Goal: Task Accomplishment & Management: Use online tool/utility

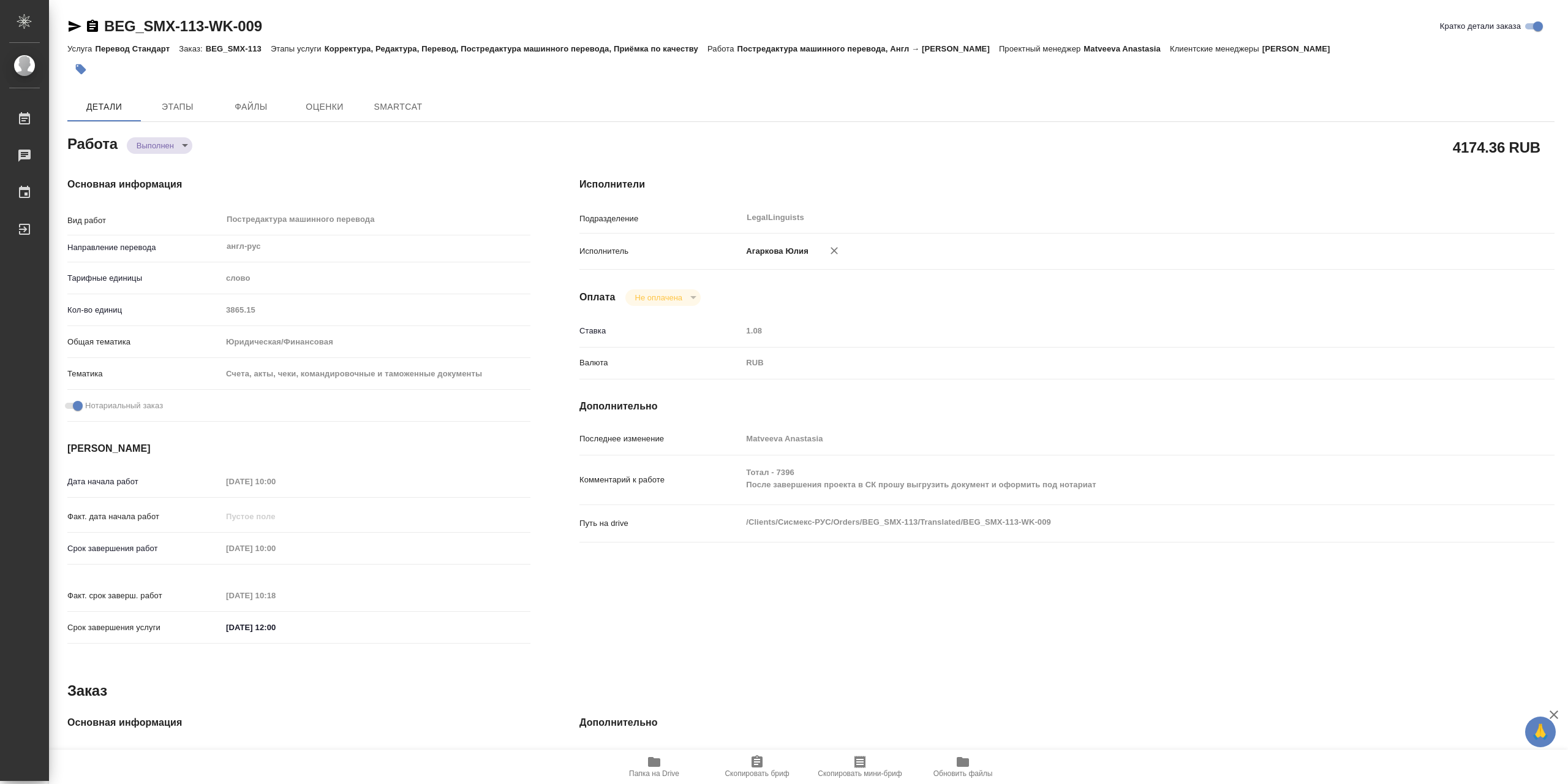
type textarea "x"
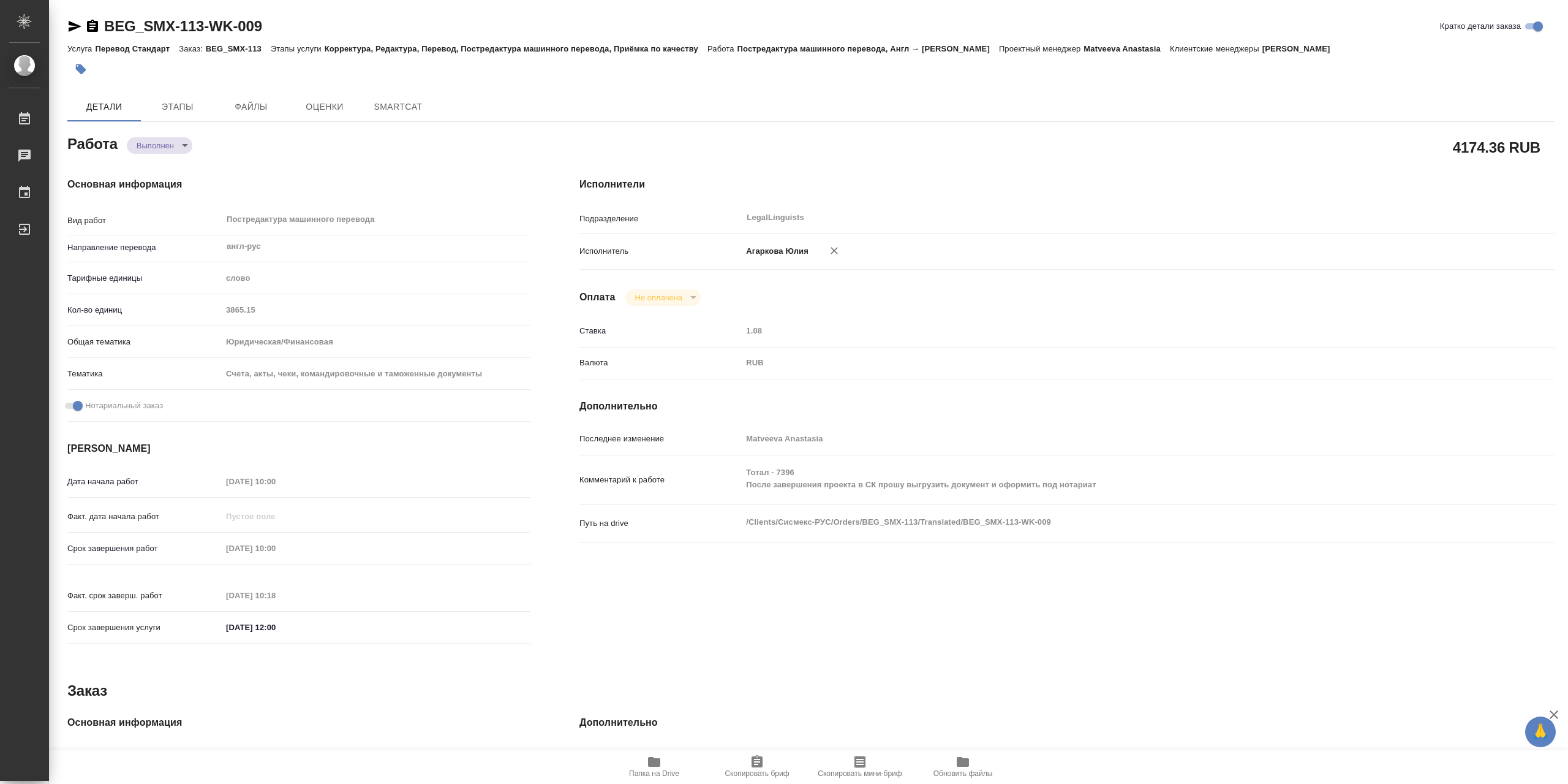
type textarea "x"
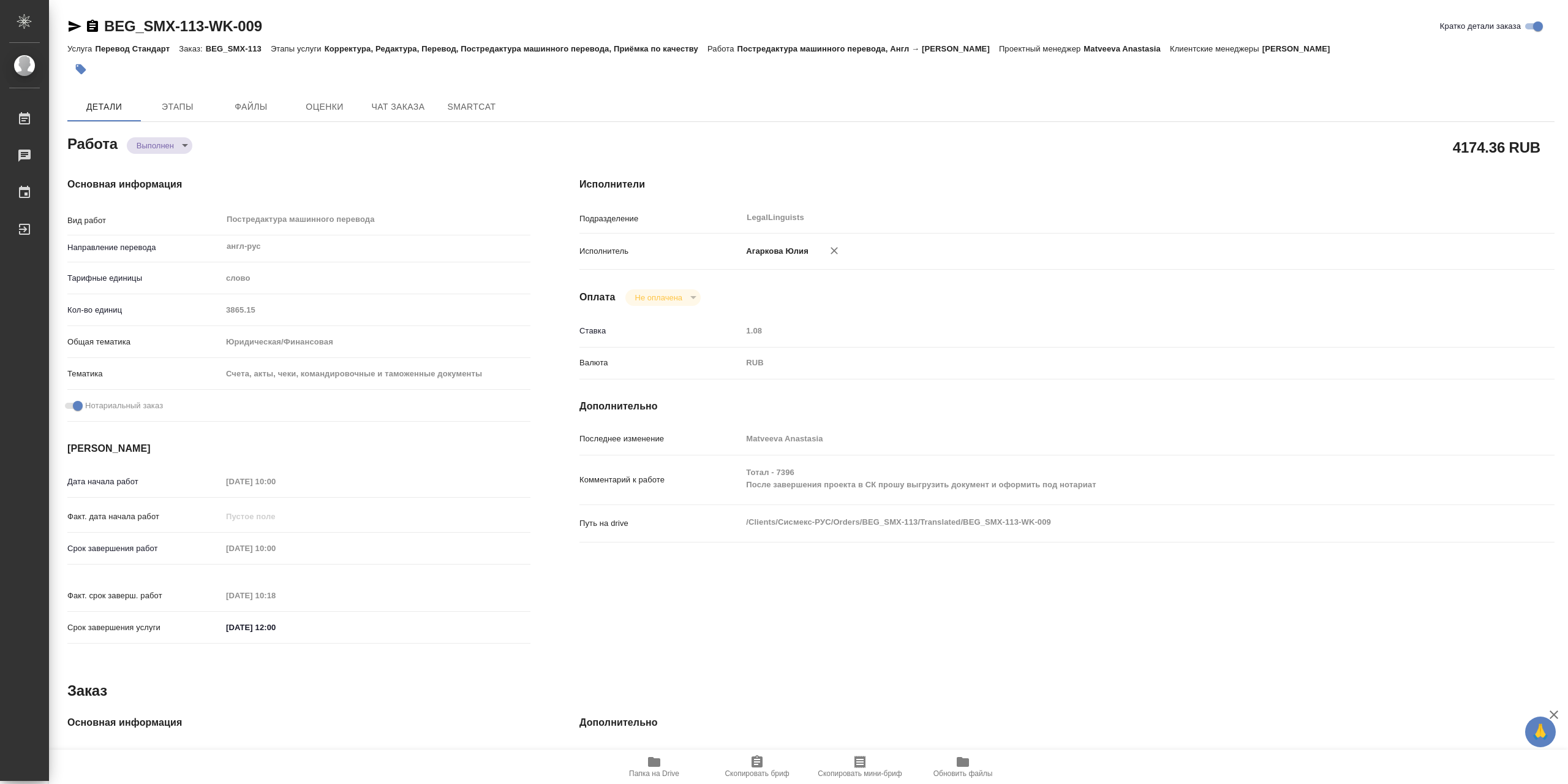
type textarea "x"
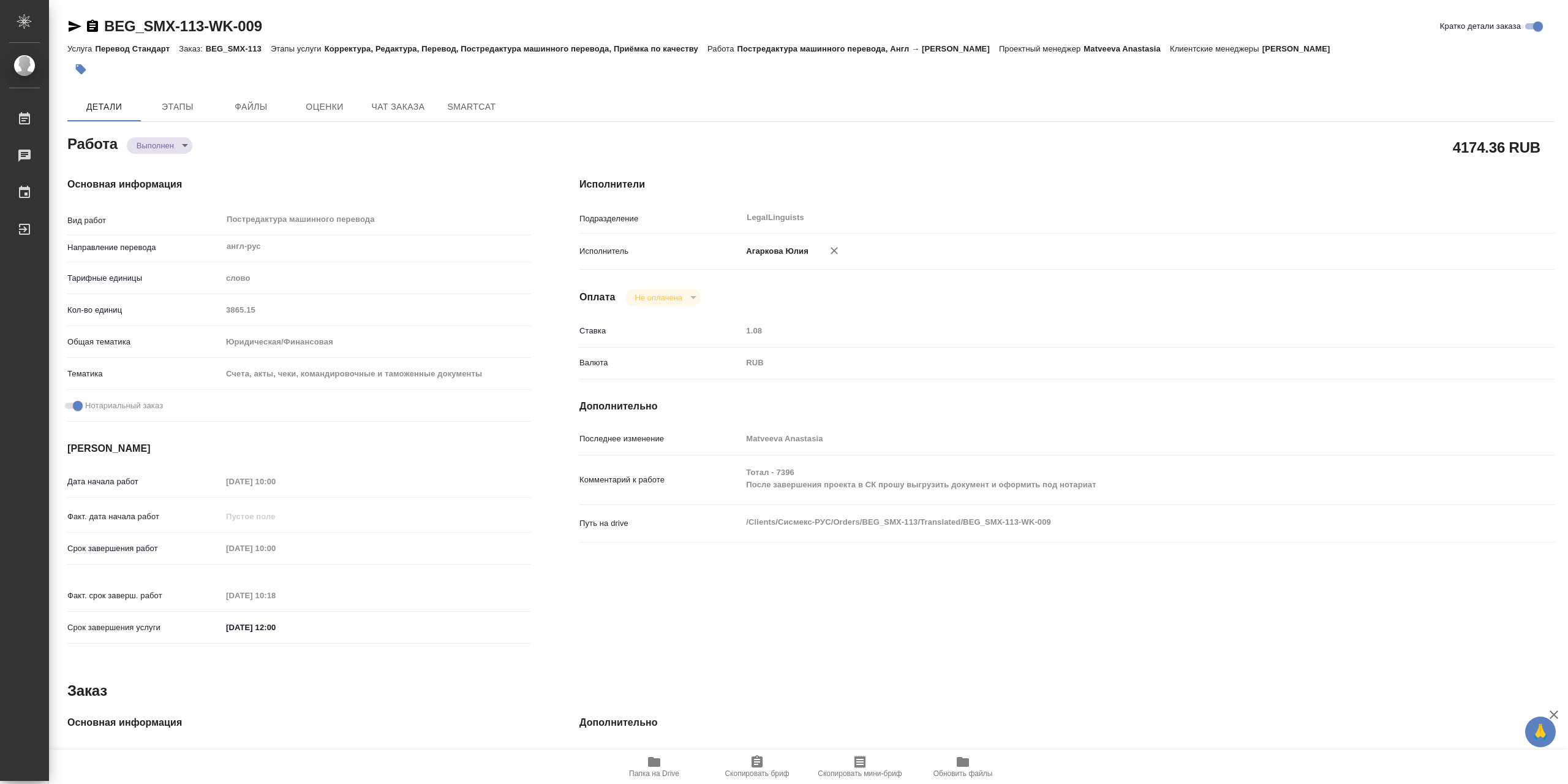
type textarea "x"
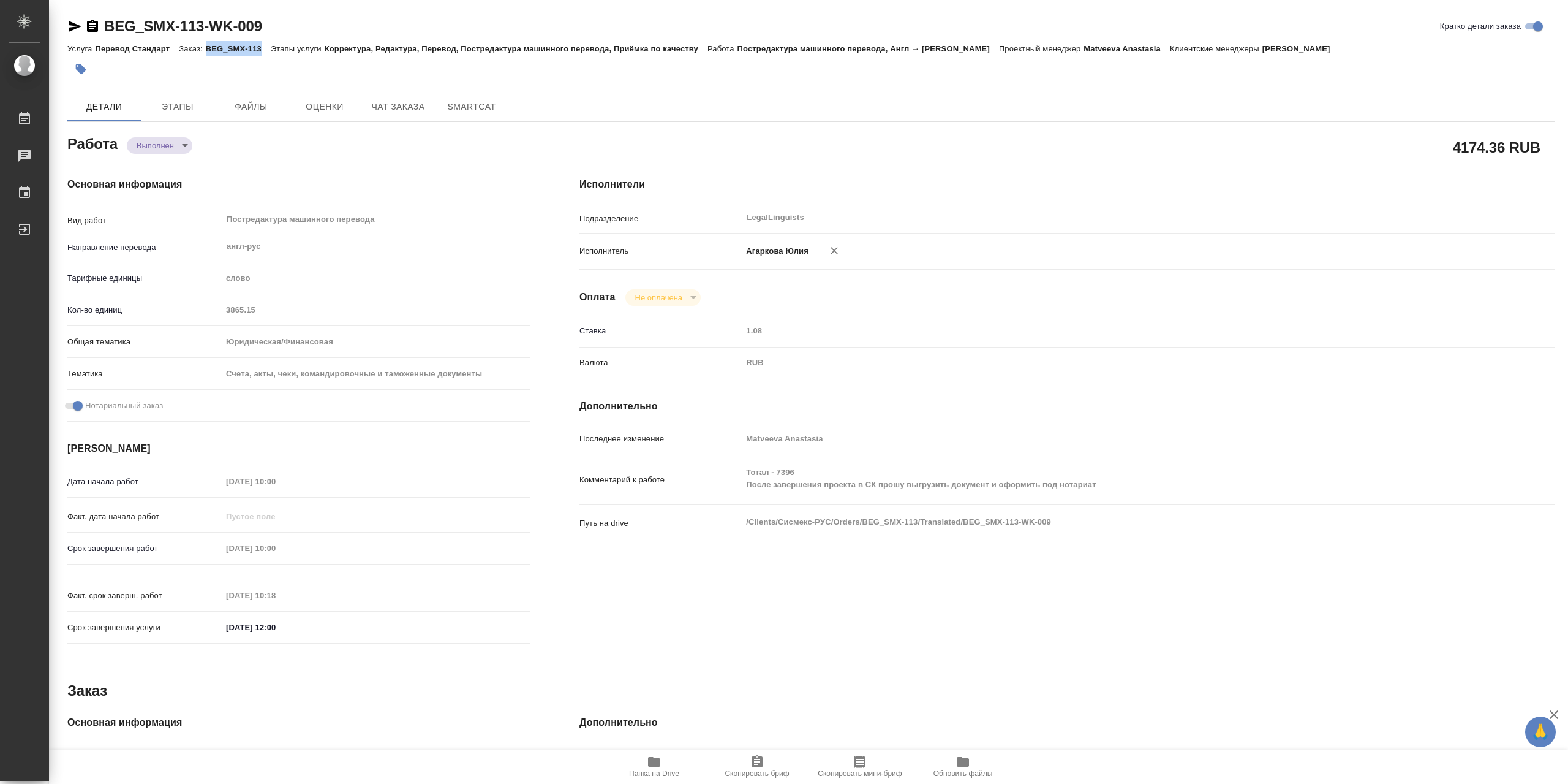
drag, startPoint x: 206, startPoint y: 47, endPoint x: 262, endPoint y: 48, distance: 56.0
click at [262, 48] on p "BEG_SMX-113" at bounding box center [238, 48] width 65 height 9
copy p "BEG_SMX-113"
click at [475, 110] on span "SmartCat" at bounding box center [472, 108] width 59 height 16
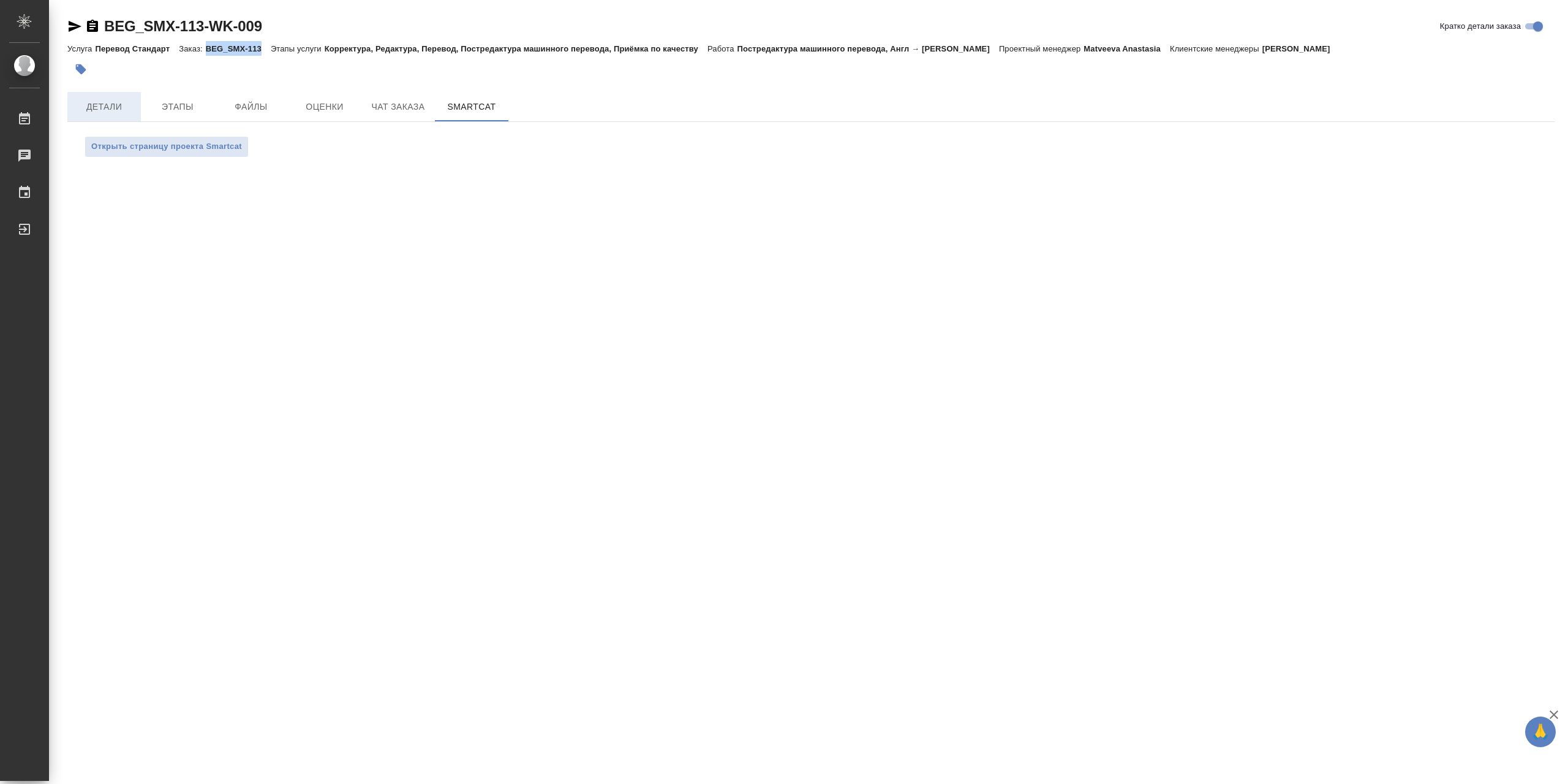
click at [94, 106] on span "Детали" at bounding box center [105, 108] width 59 height 16
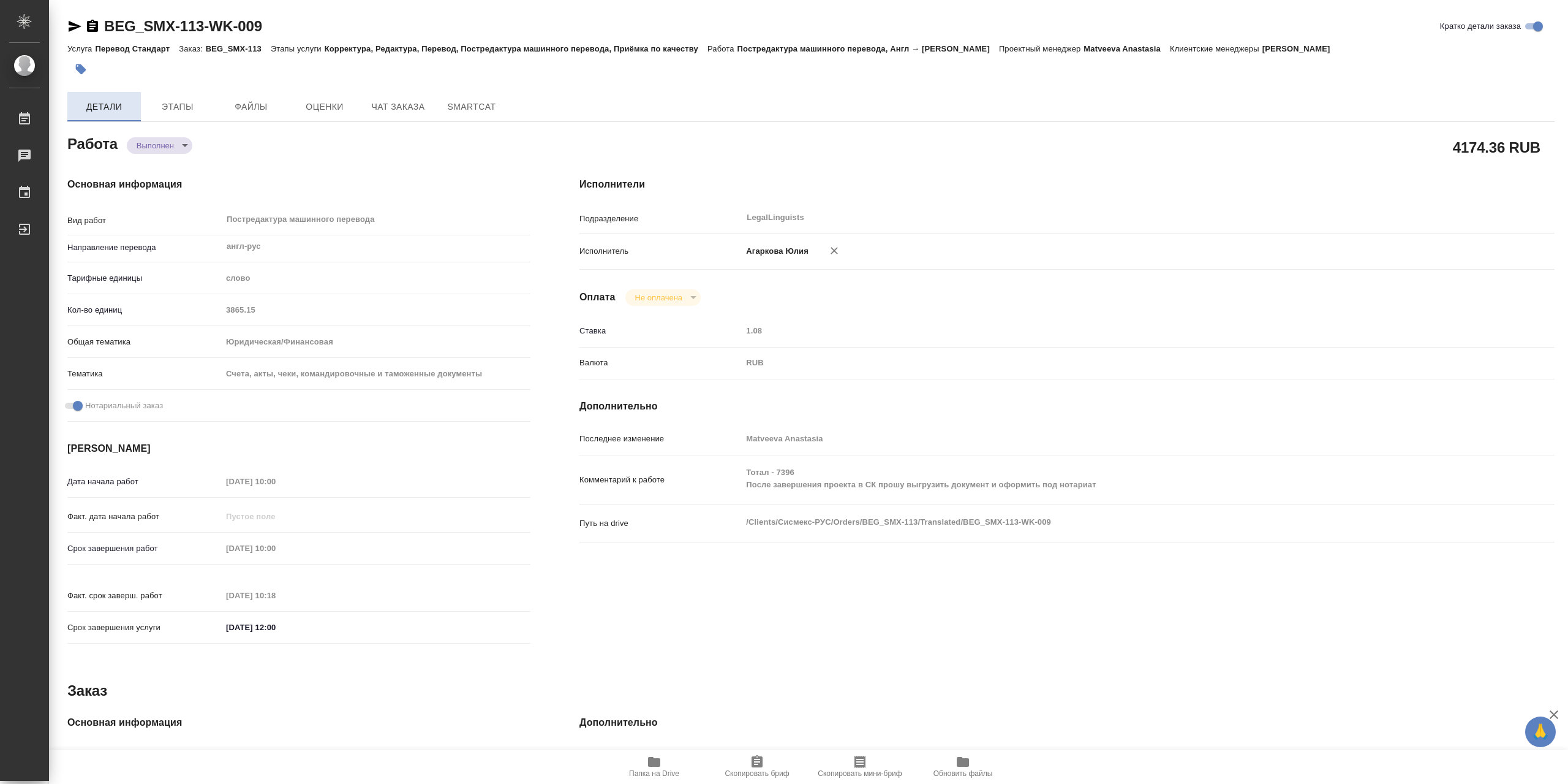
type textarea "x"
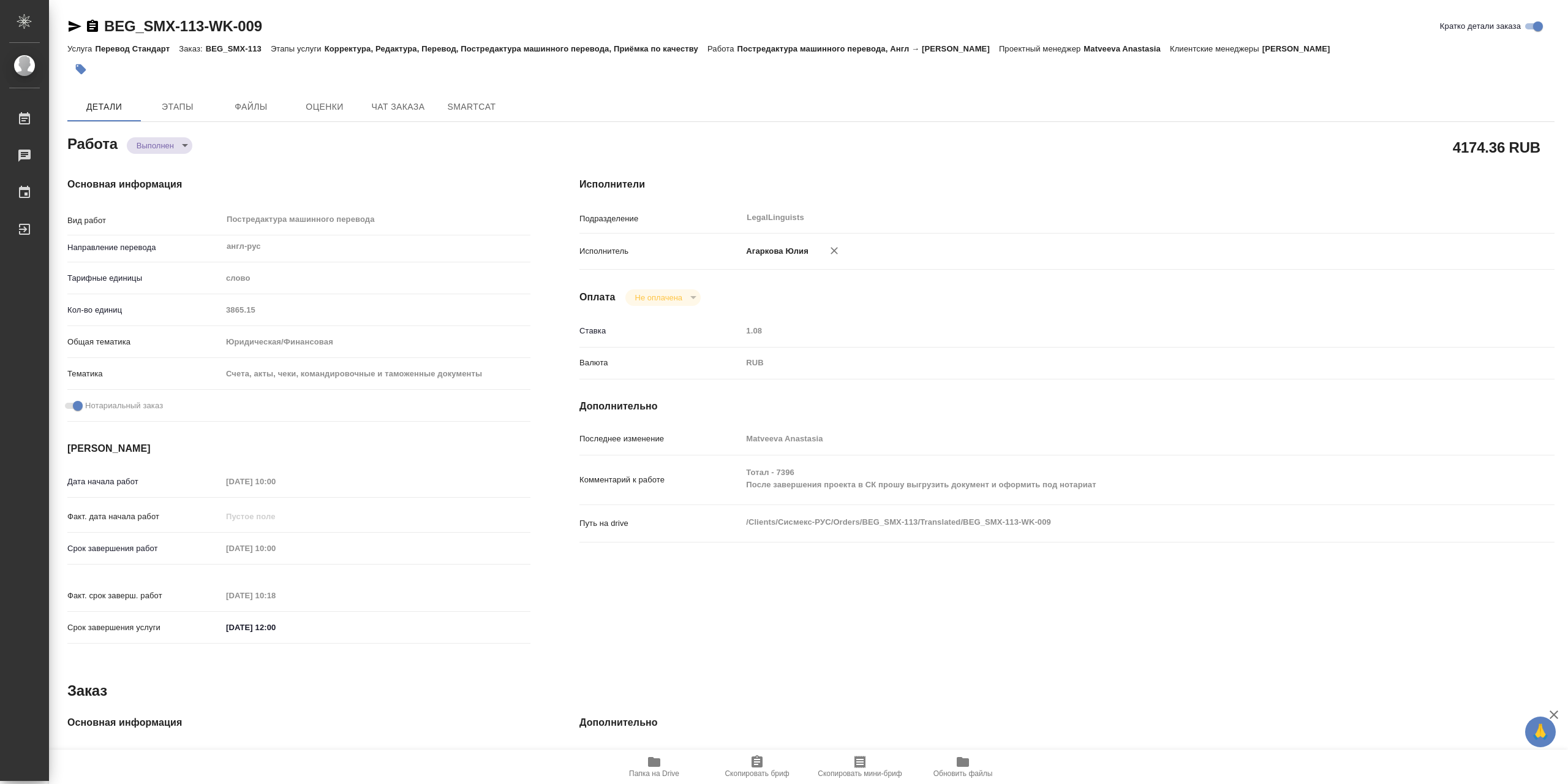
type textarea "x"
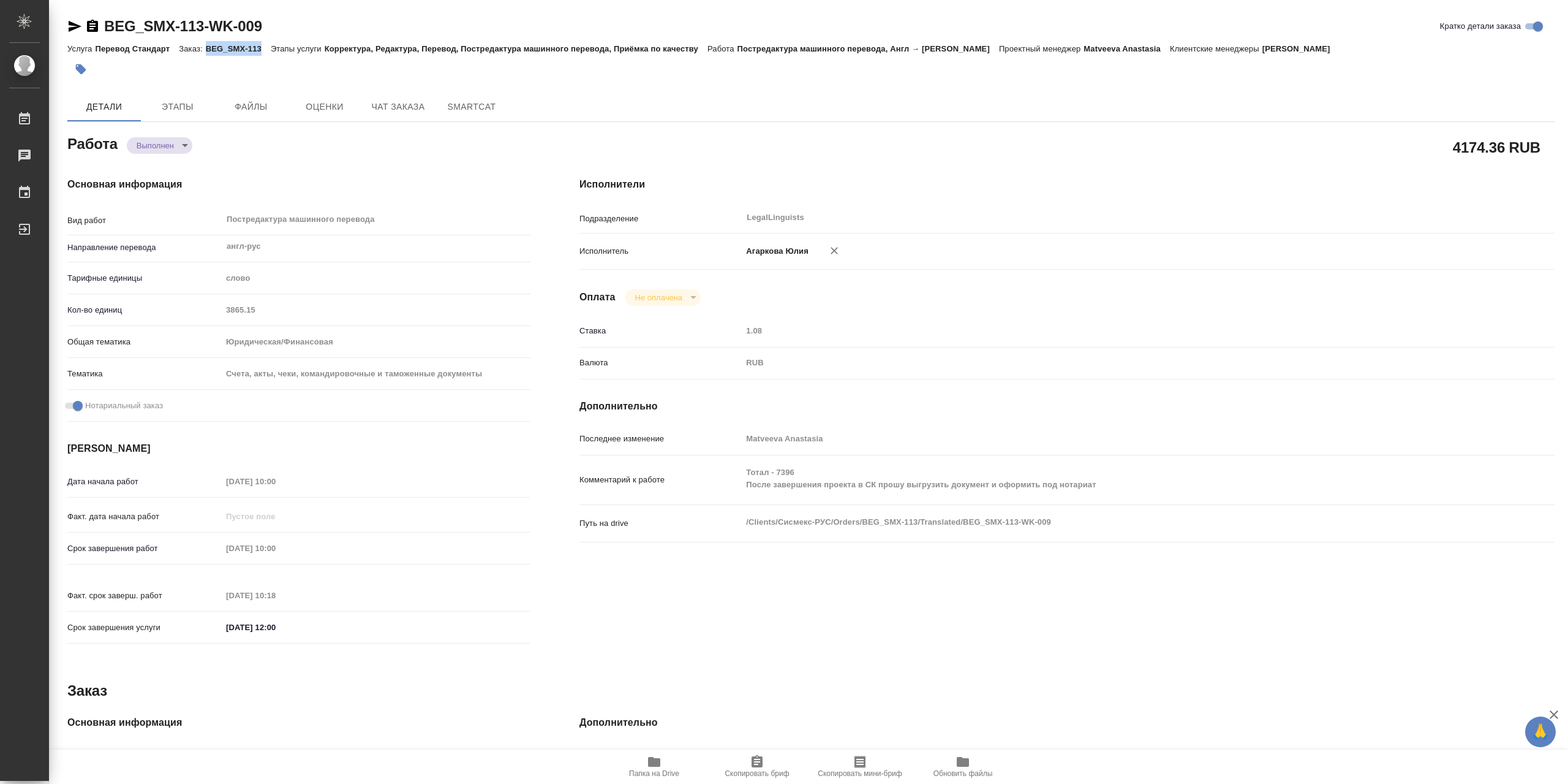
drag, startPoint x: 204, startPoint y: 50, endPoint x: 264, endPoint y: 51, distance: 60.0
click at [264, 51] on div "Услуга Перевод Стандарт Заказ: BEG_SMX-113 Этапы услуги Корректура, Редактура, …" at bounding box center [811, 48] width 1487 height 15
copy p "BEG_SMX-113"
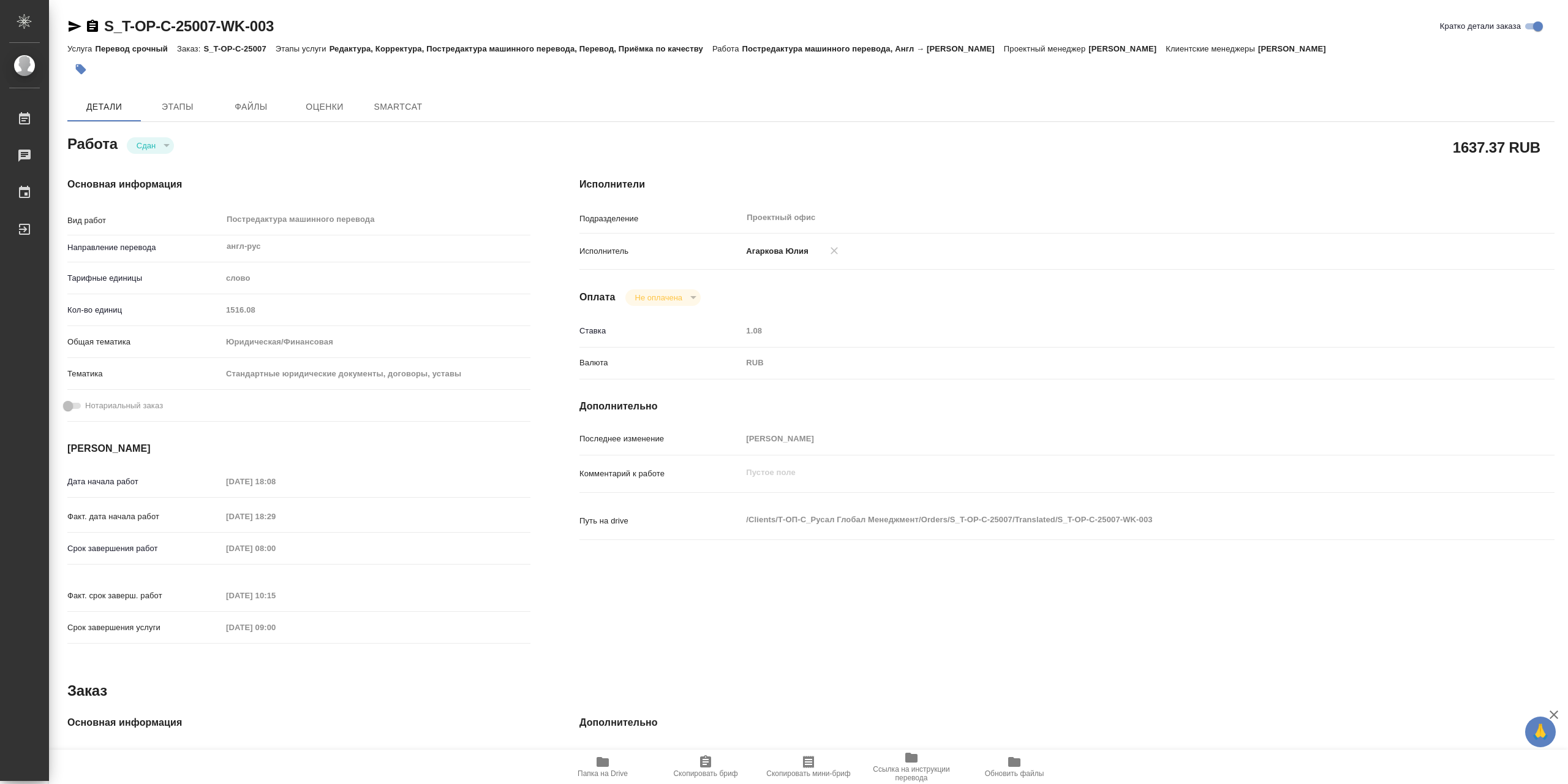
type textarea "x"
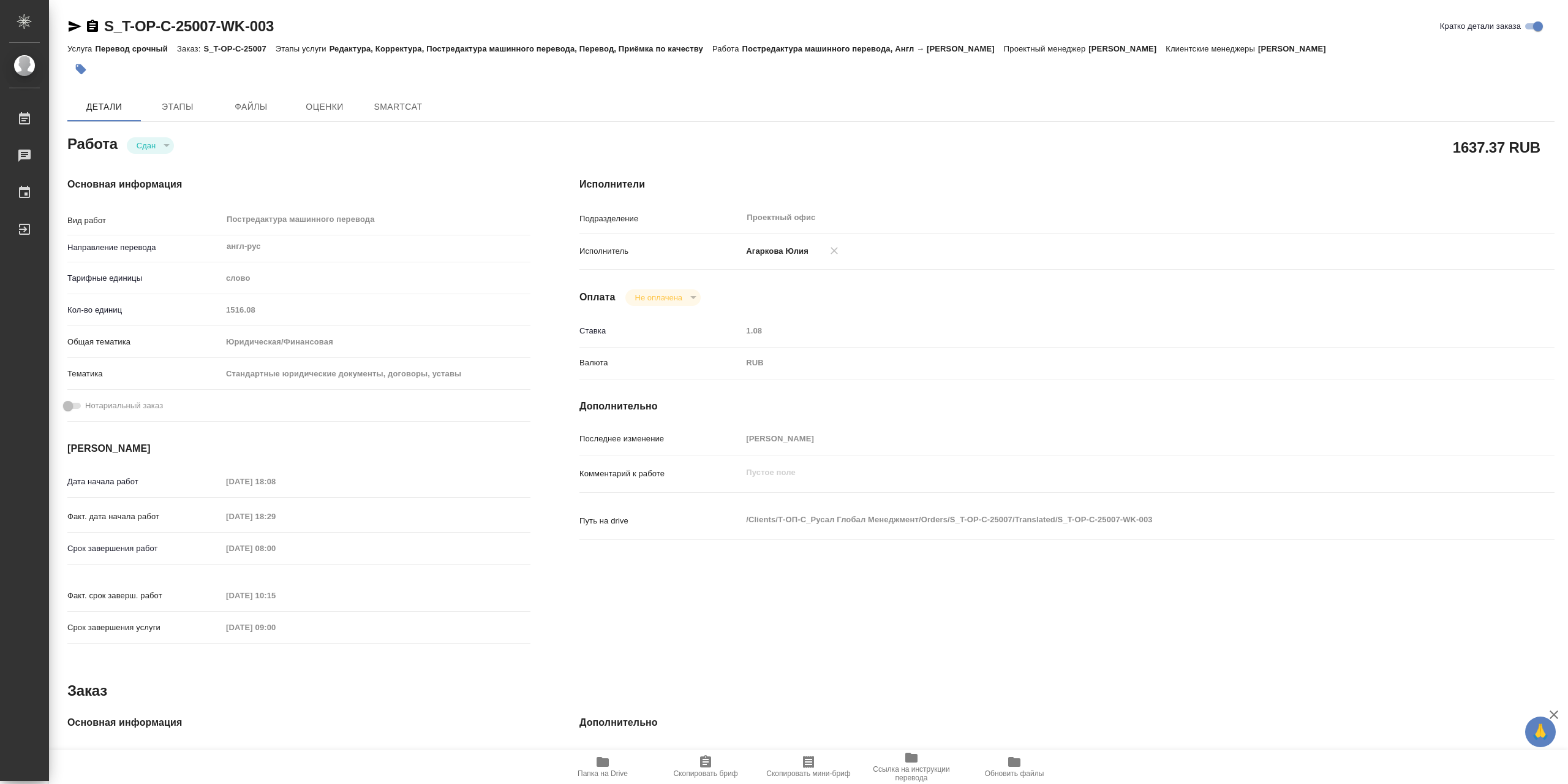
type textarea "x"
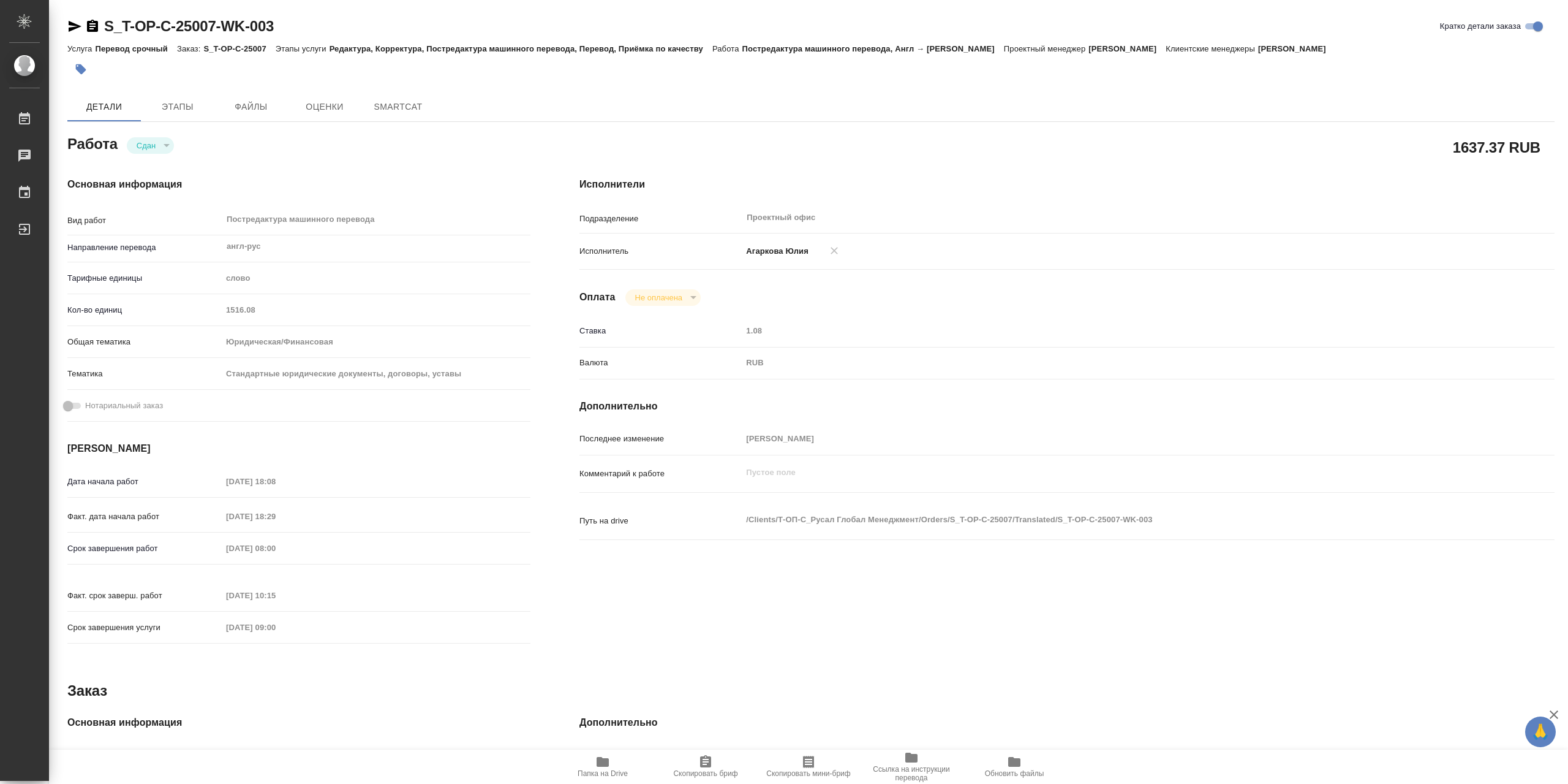
type textarea "x"
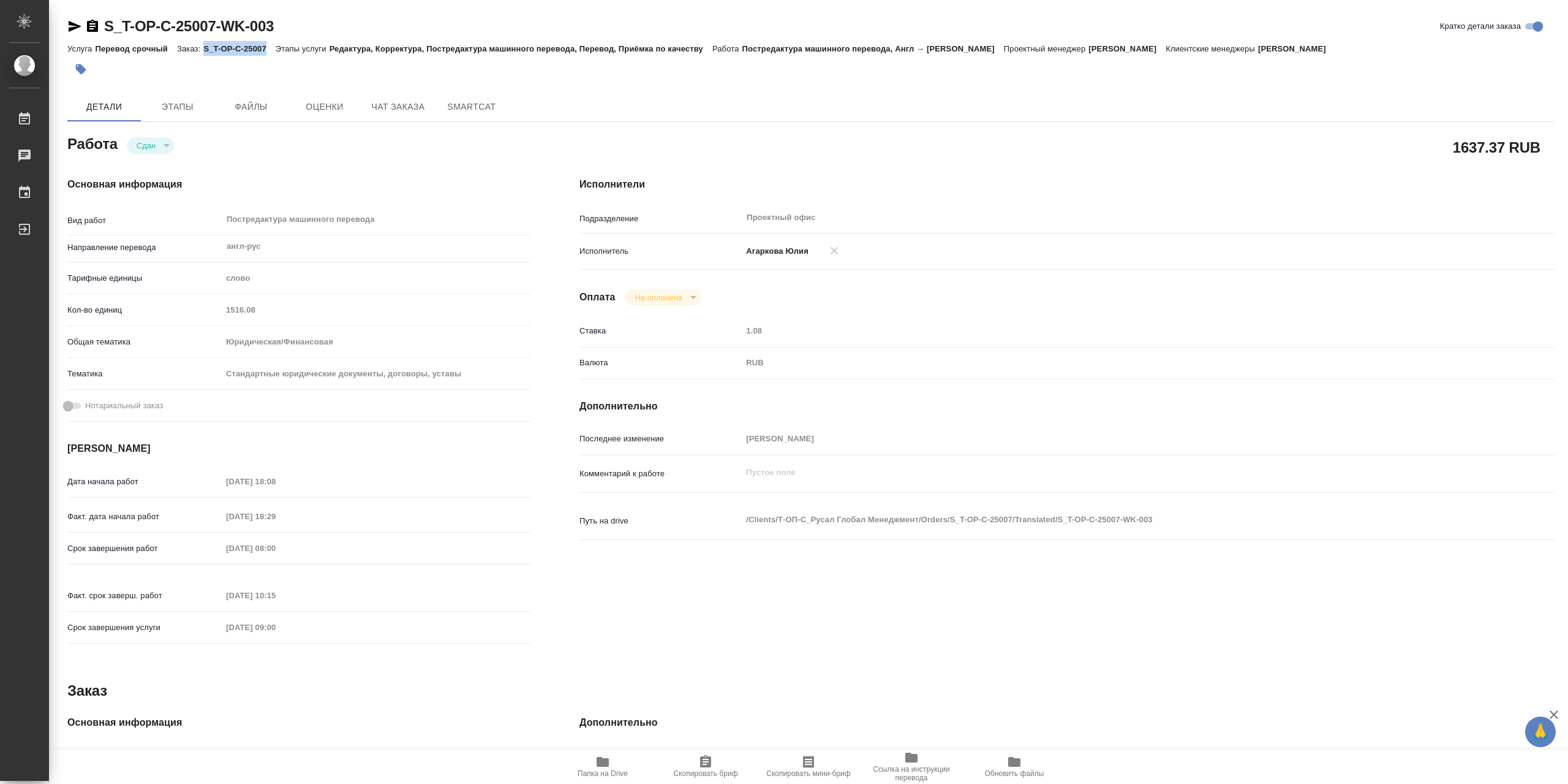
drag, startPoint x: 210, startPoint y: 47, endPoint x: 267, endPoint y: 49, distance: 57.0
click at [267, 49] on p "S_T-OP-C-25007" at bounding box center [239, 48] width 72 height 9
type textarea "x"
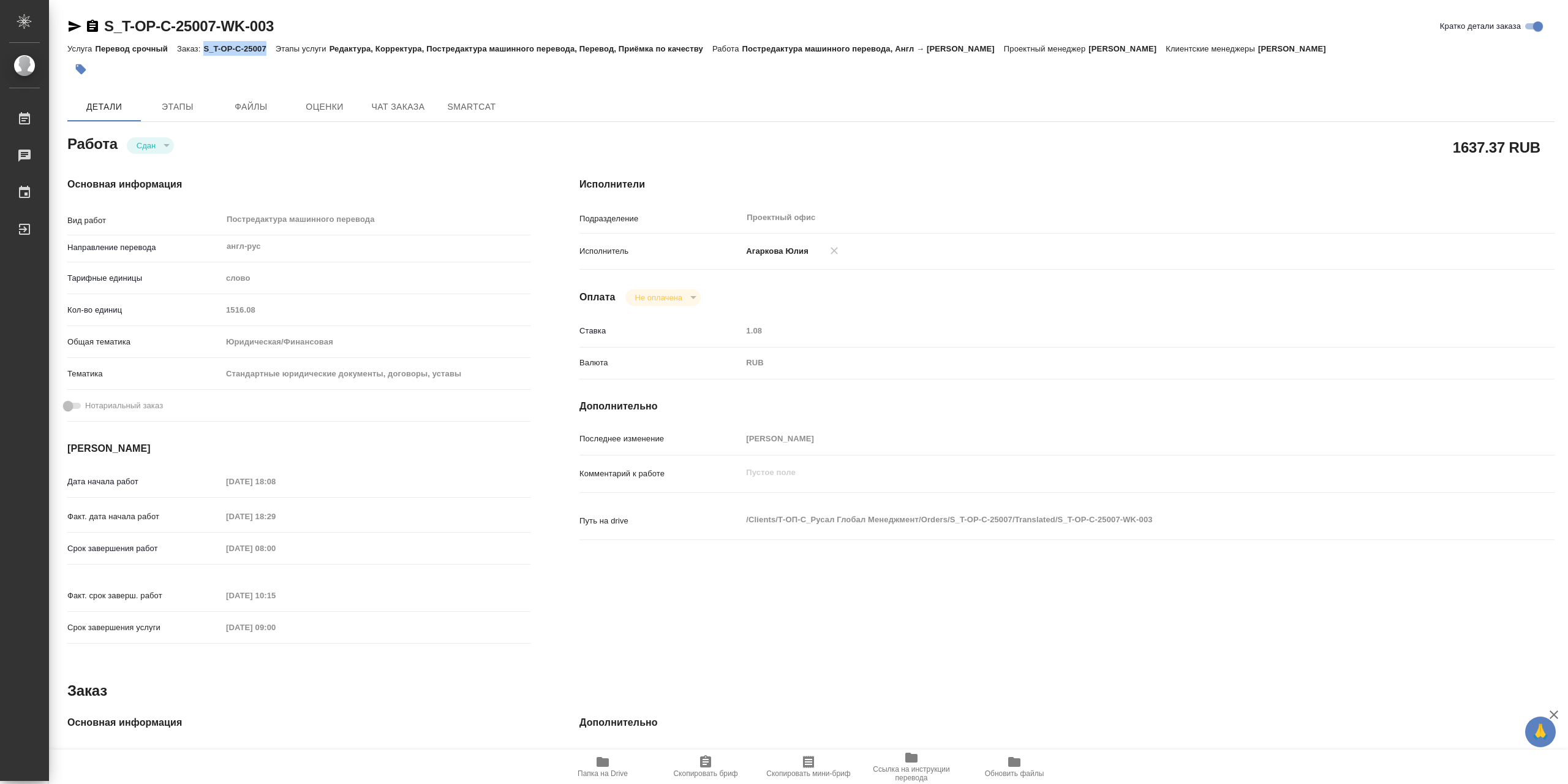
type textarea "x"
copy p "S_T-OP-C-25007"
type textarea "x"
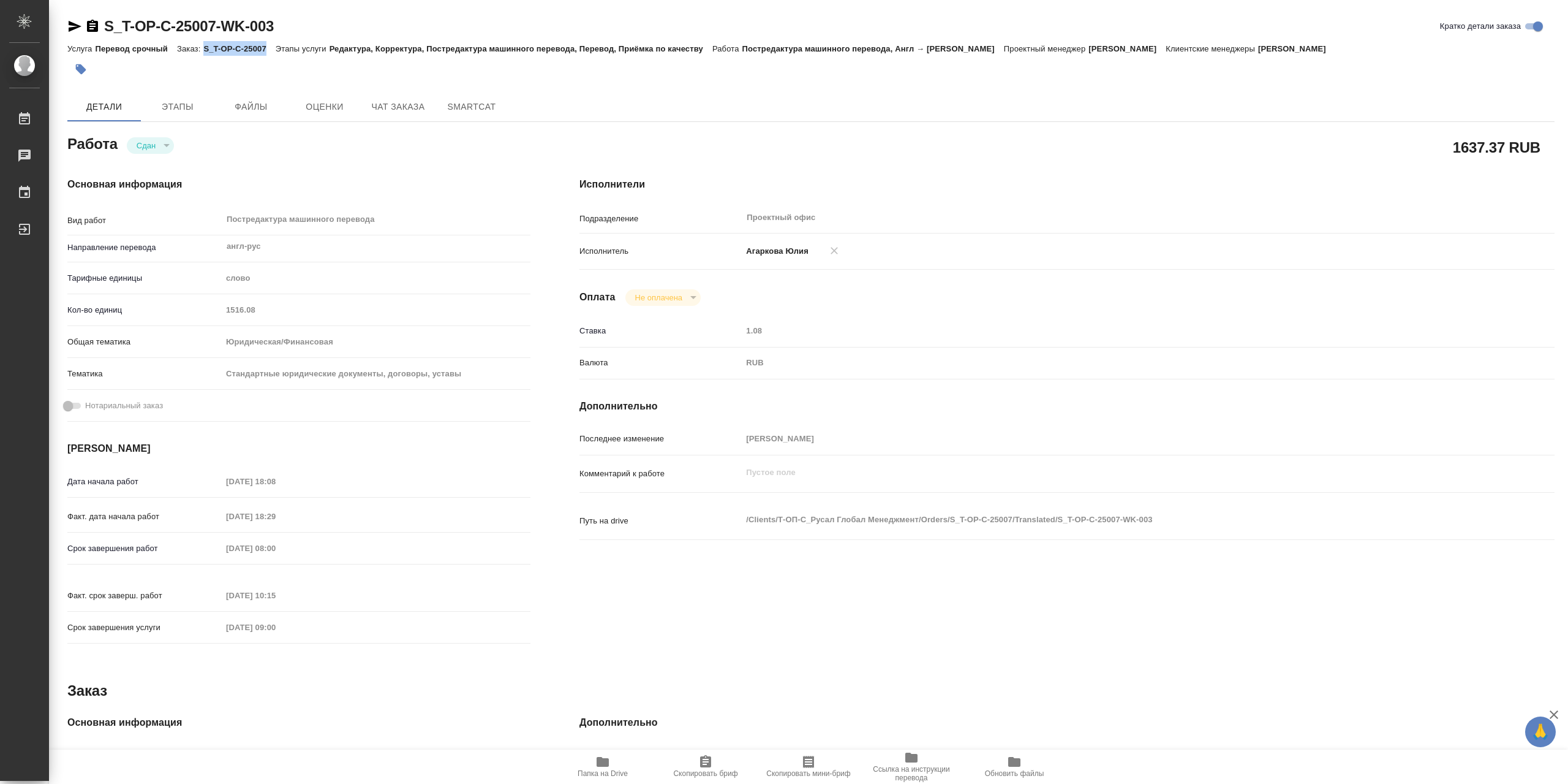
type textarea "x"
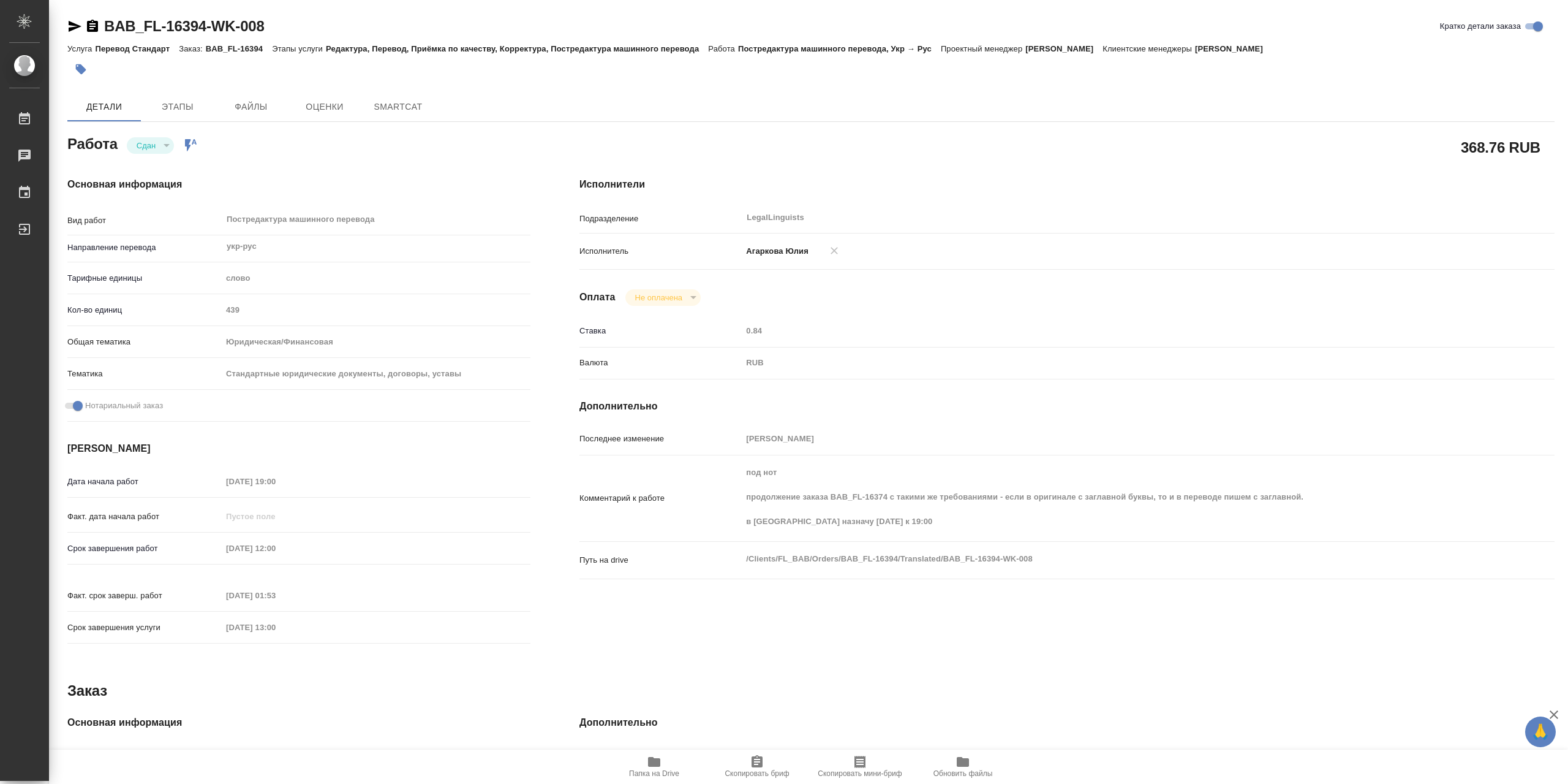
type textarea "x"
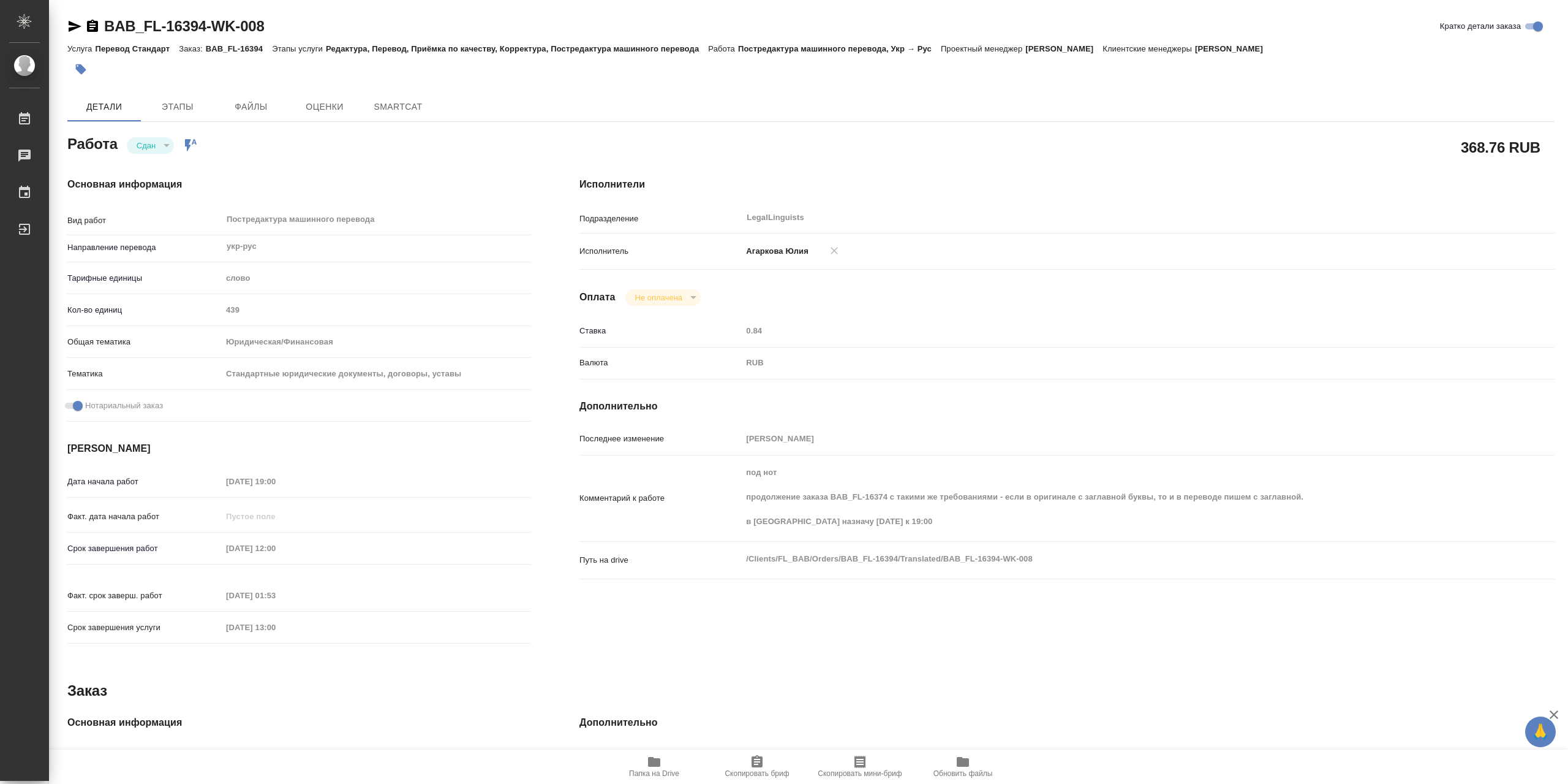
type textarea "x"
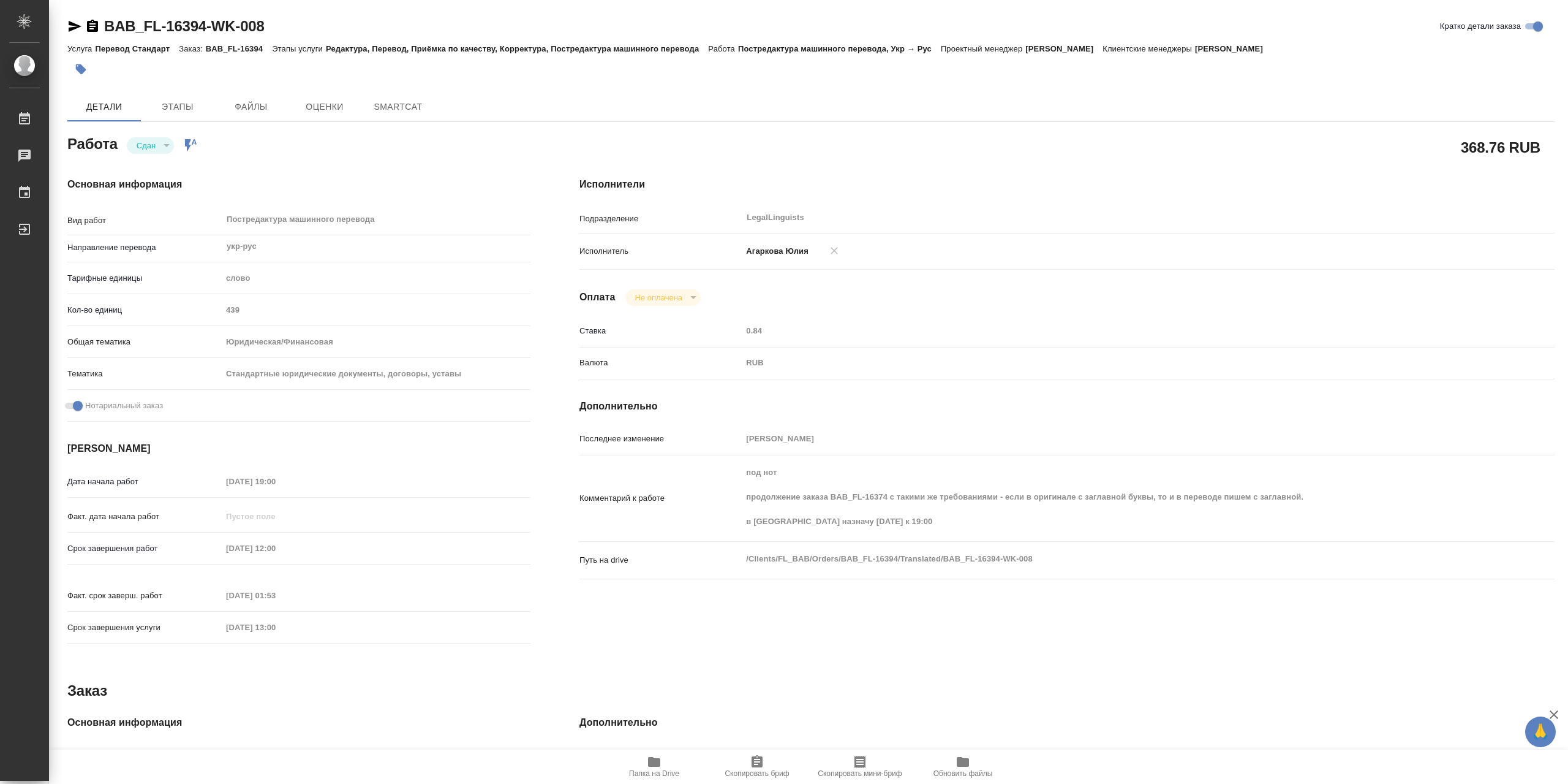
type textarea "x"
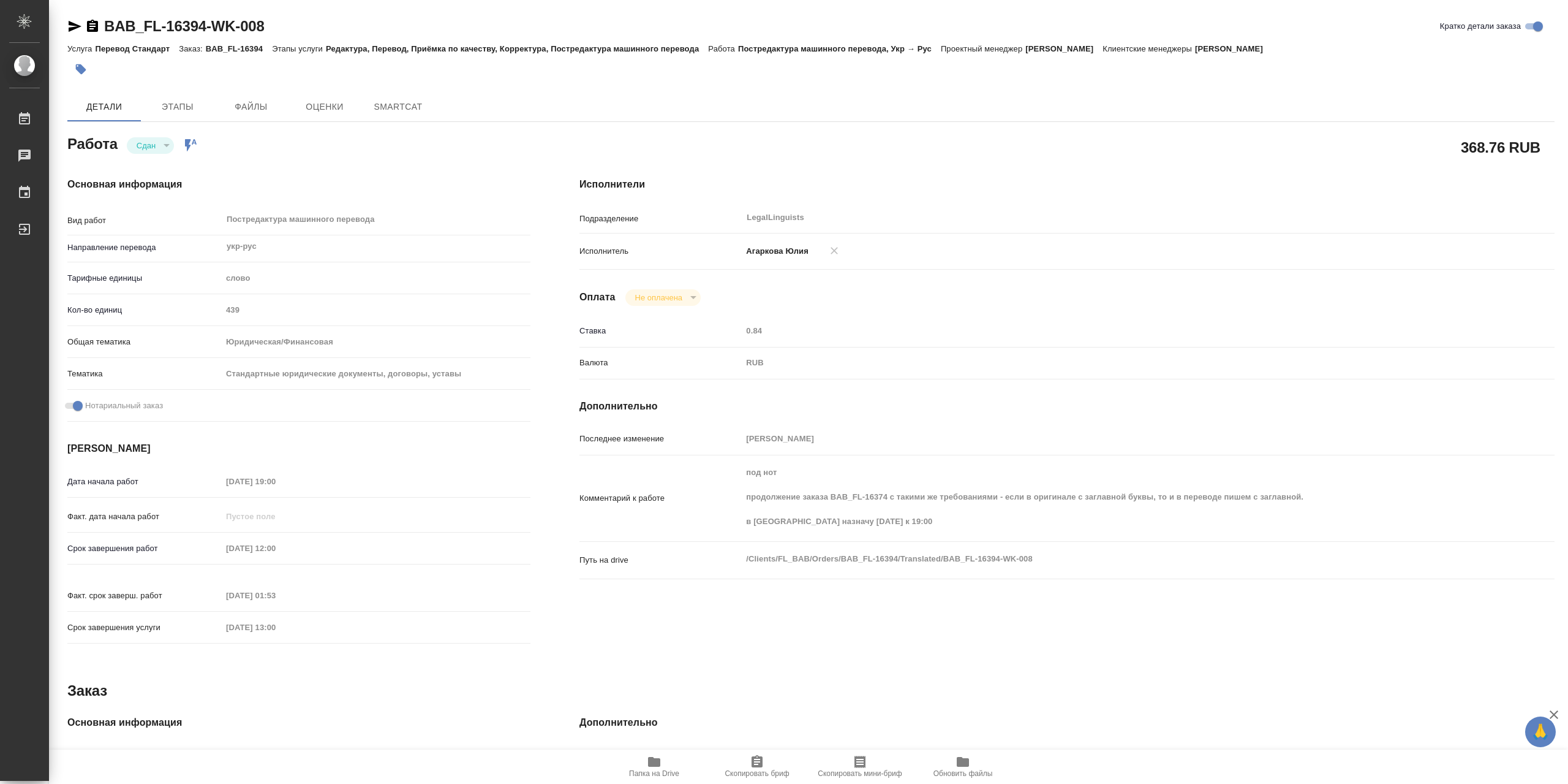
type textarea "x"
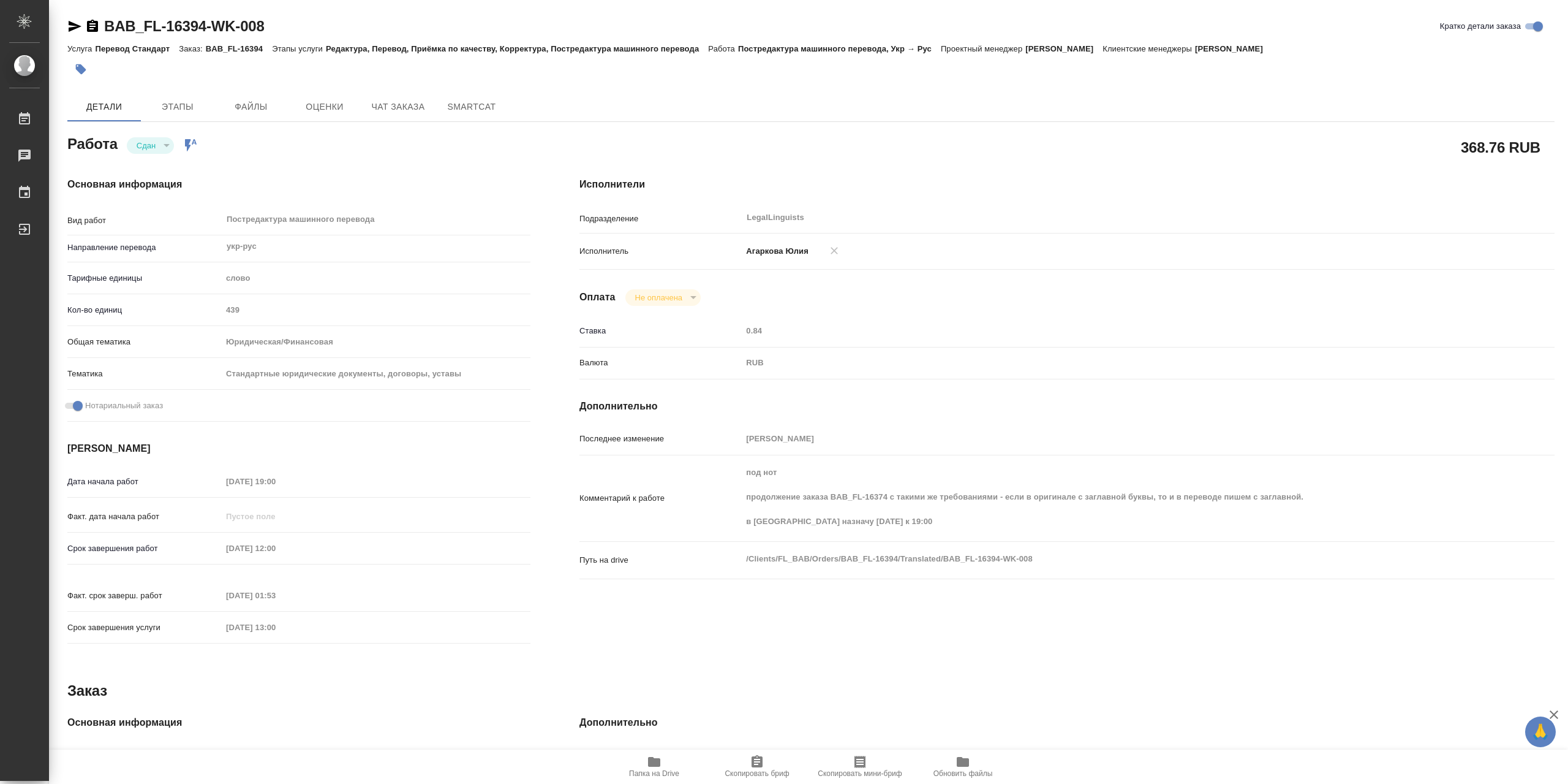
type textarea "x"
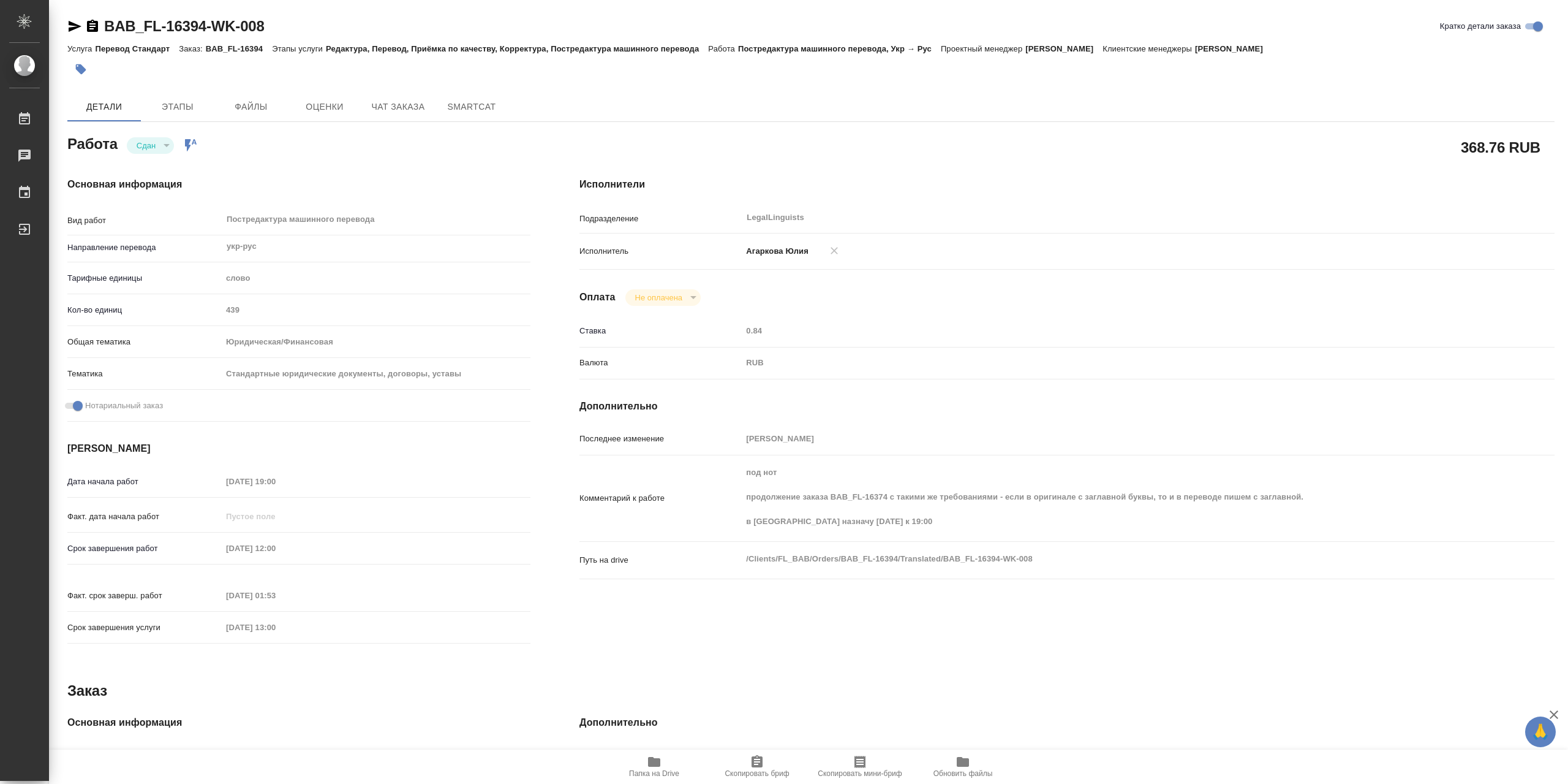
type textarea "x"
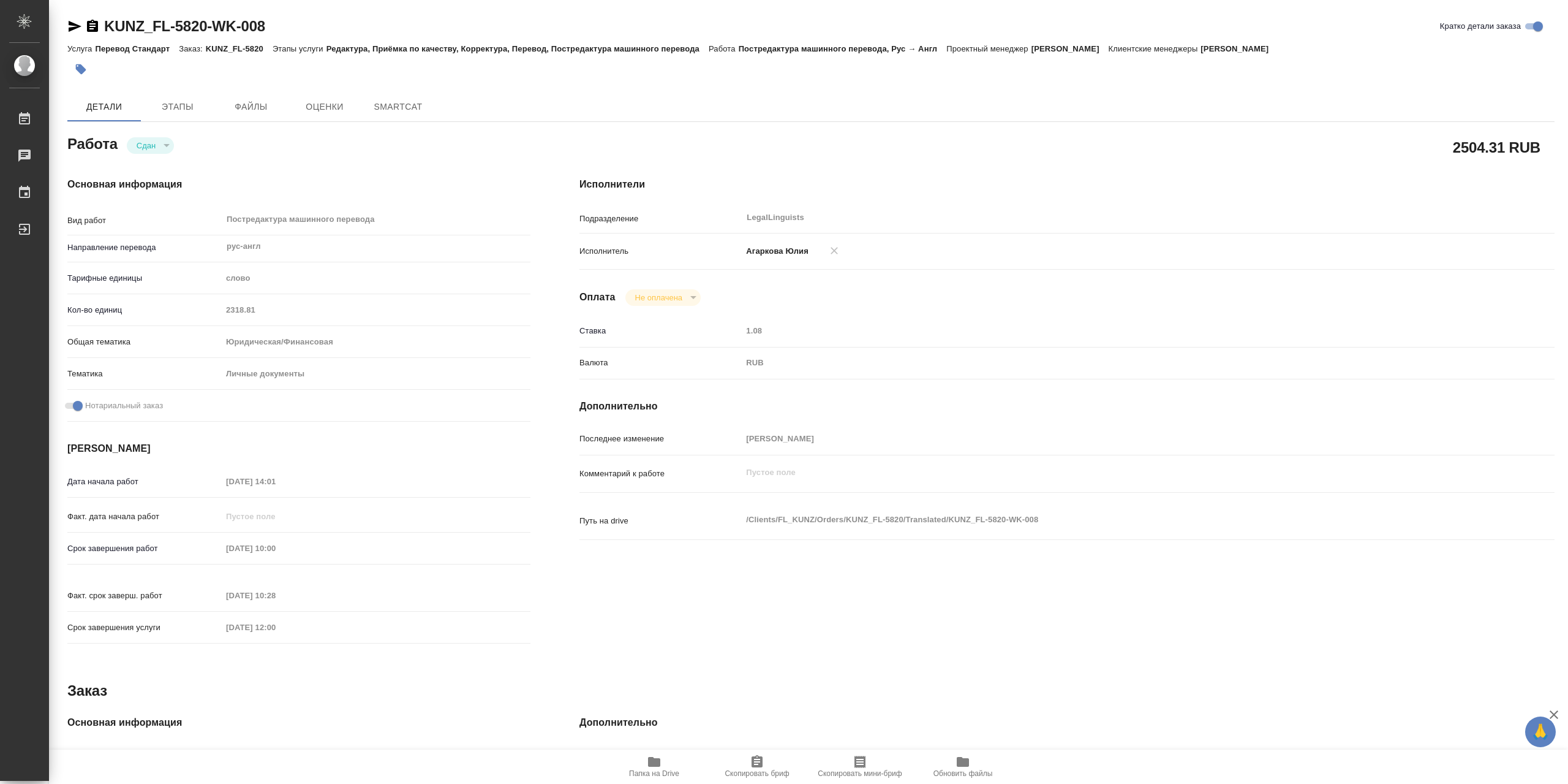
type textarea "x"
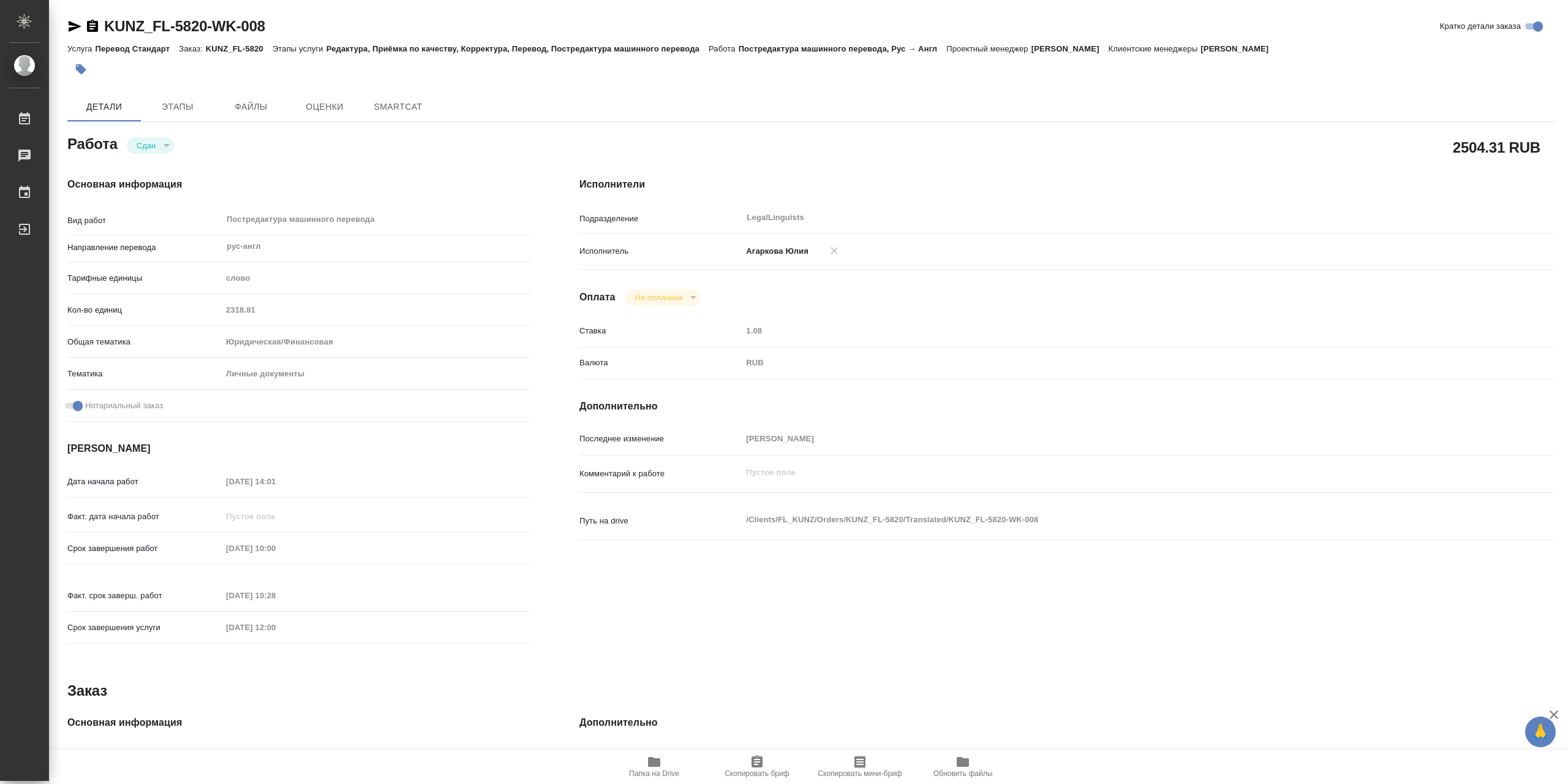
type textarea "x"
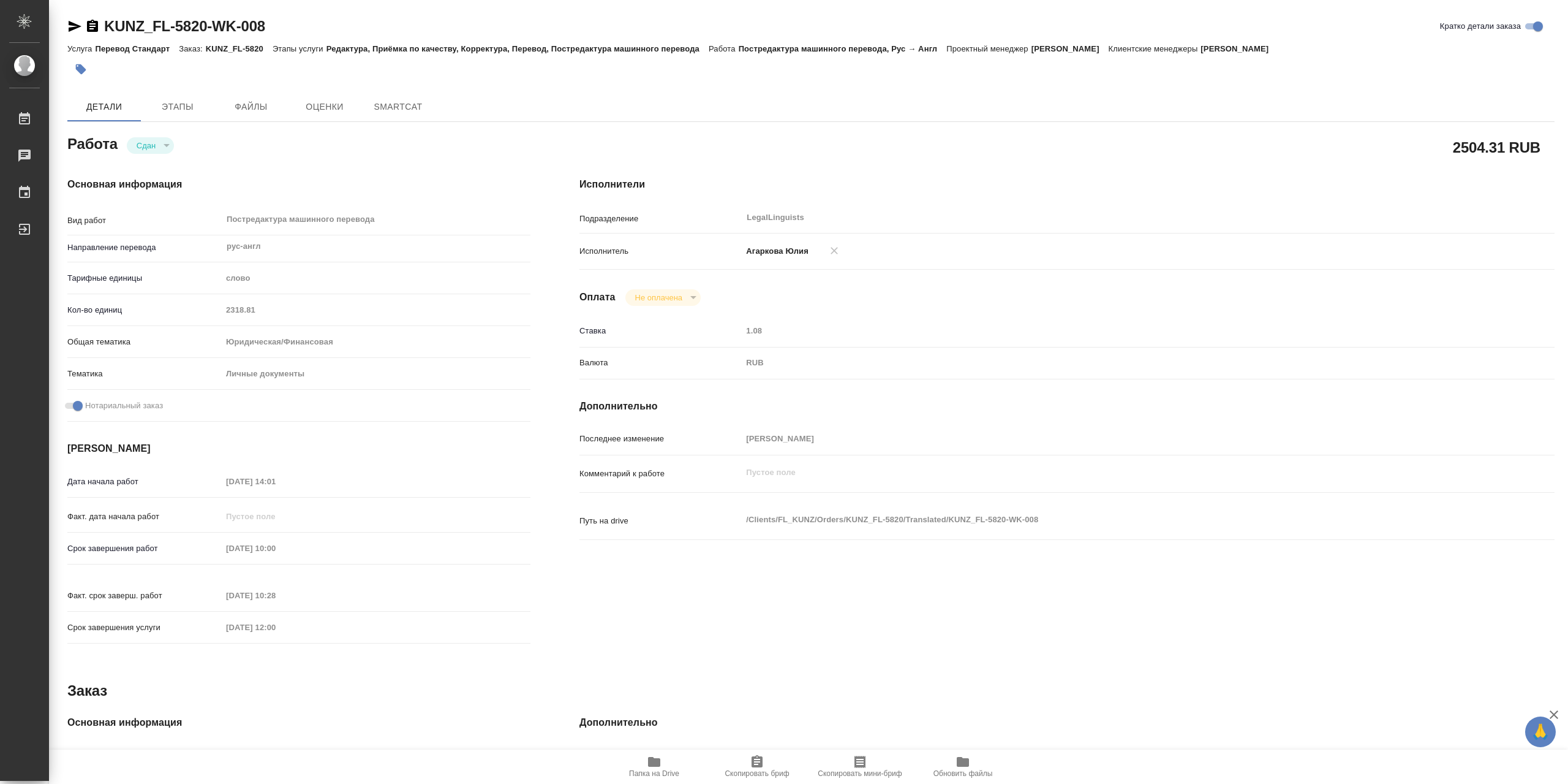
type textarea "x"
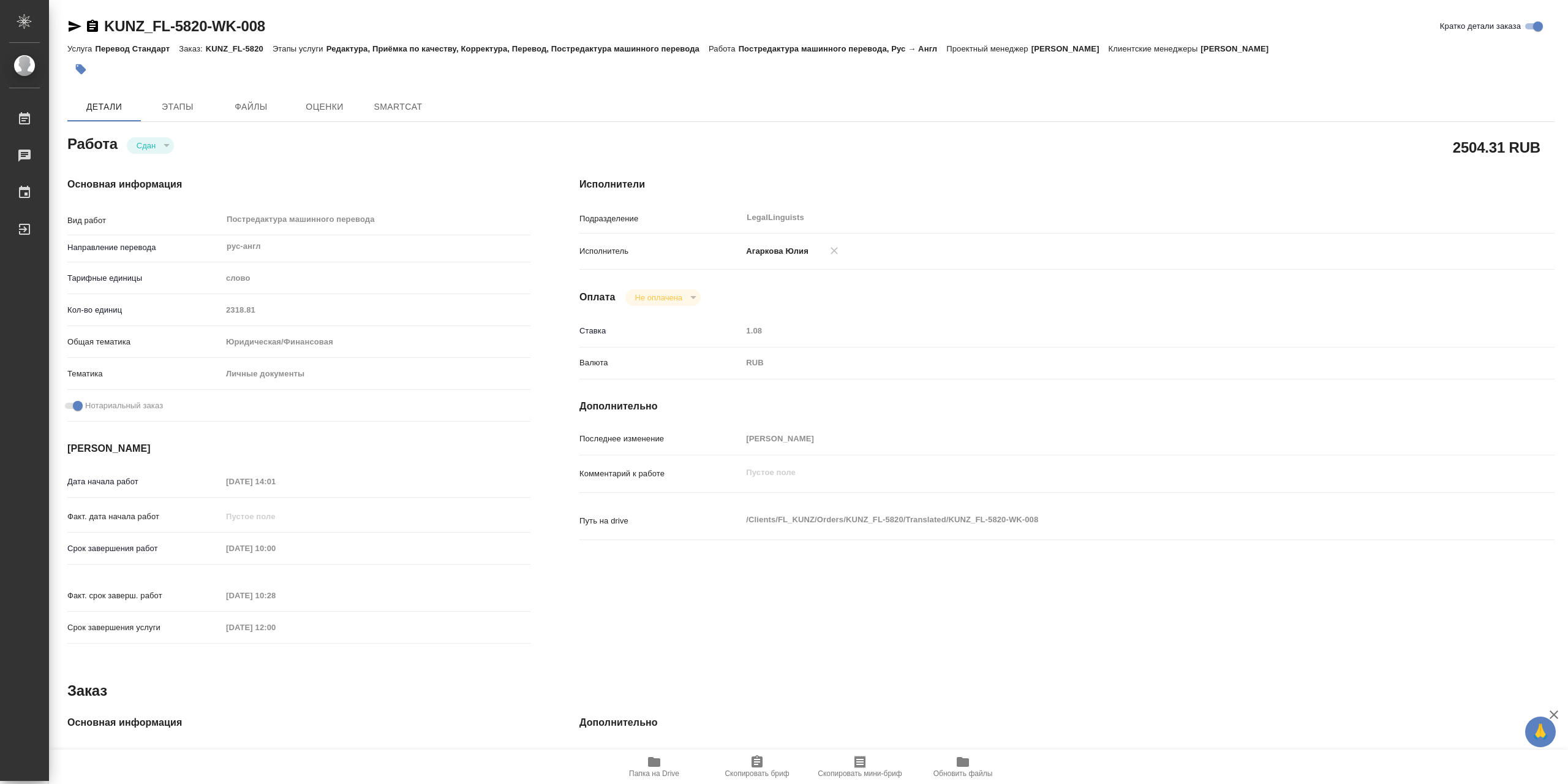
type textarea "x"
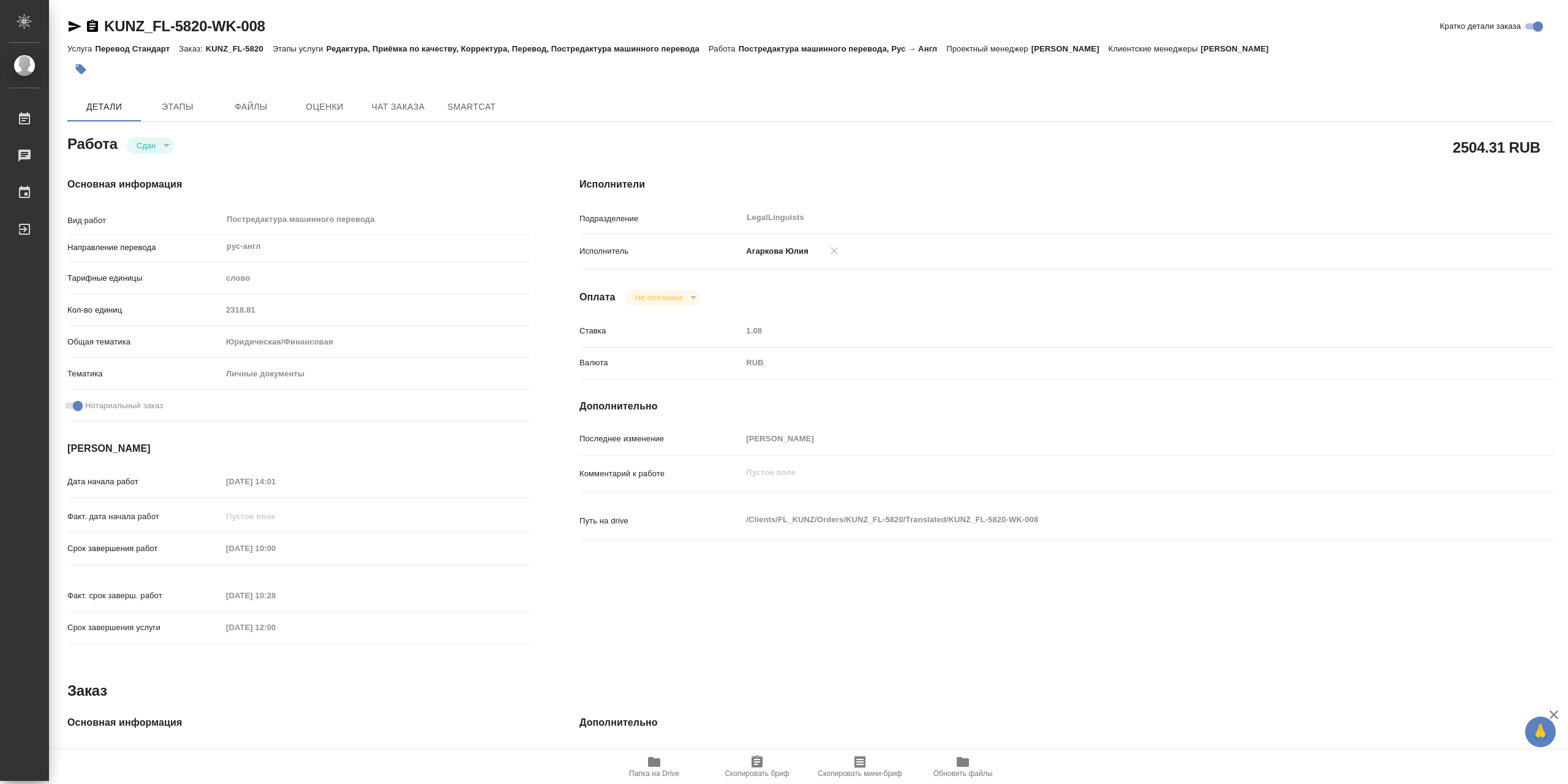
type textarea "x"
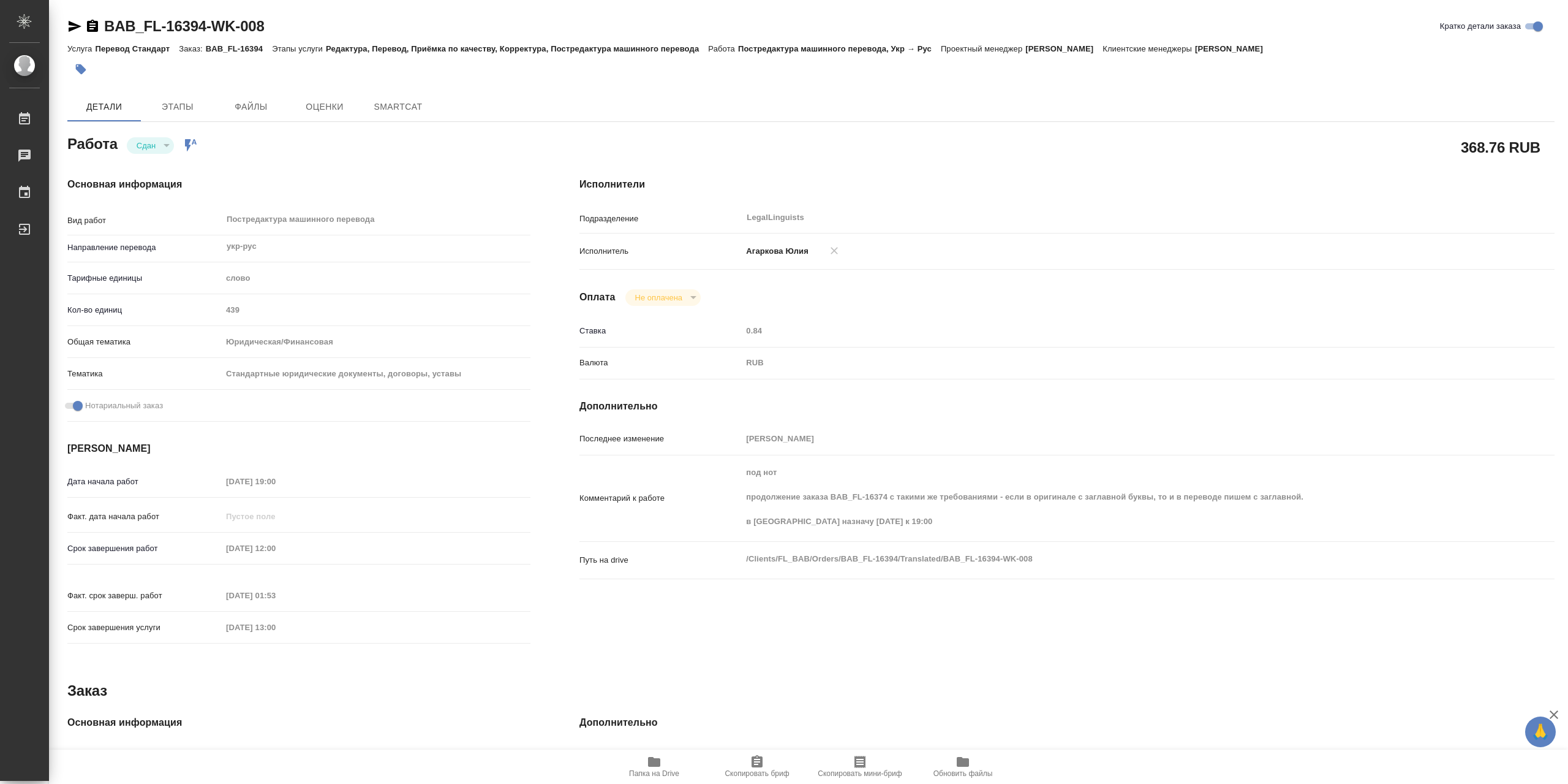
type textarea "x"
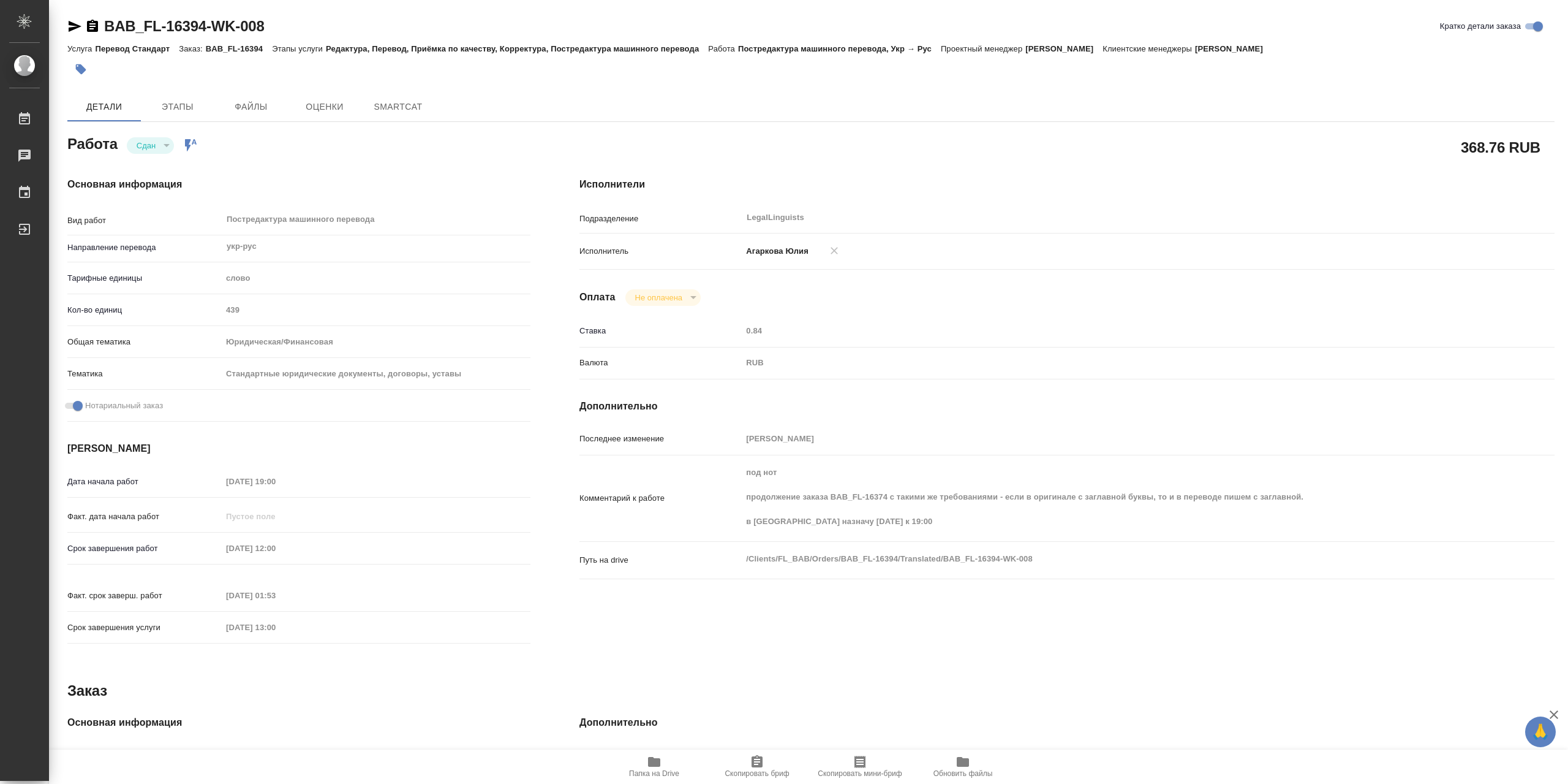
type textarea "x"
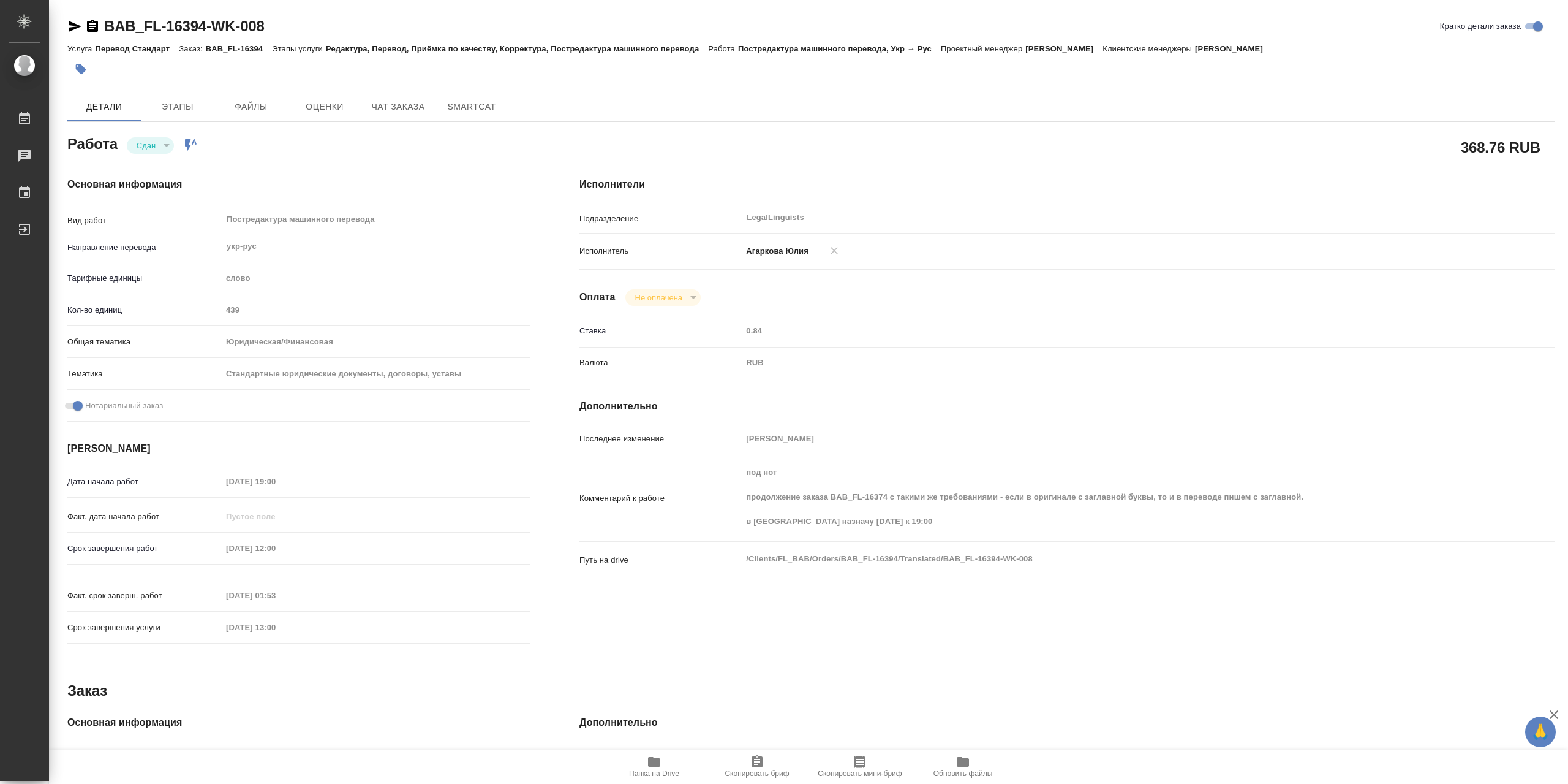
type textarea "x"
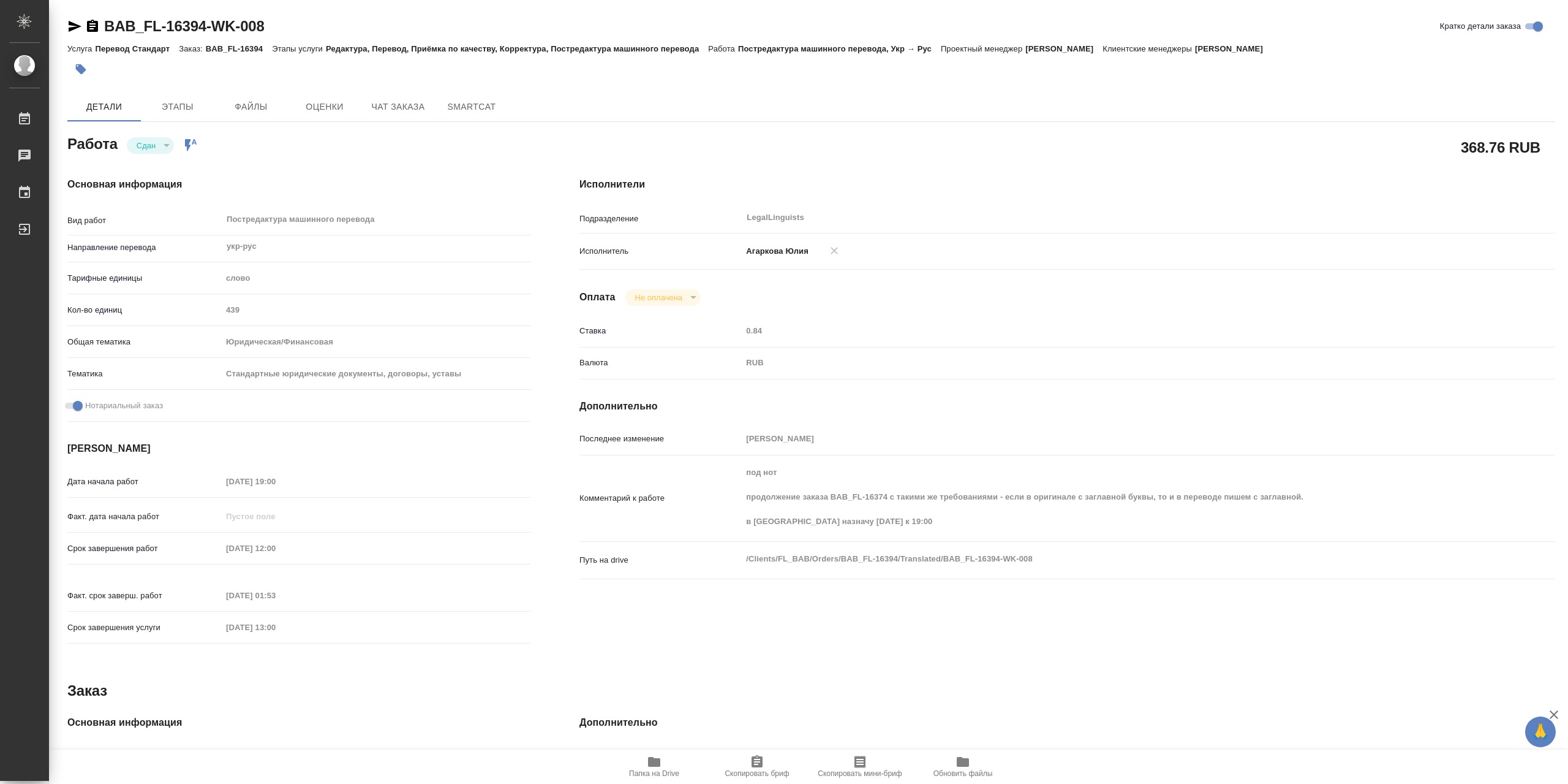
type textarea "x"
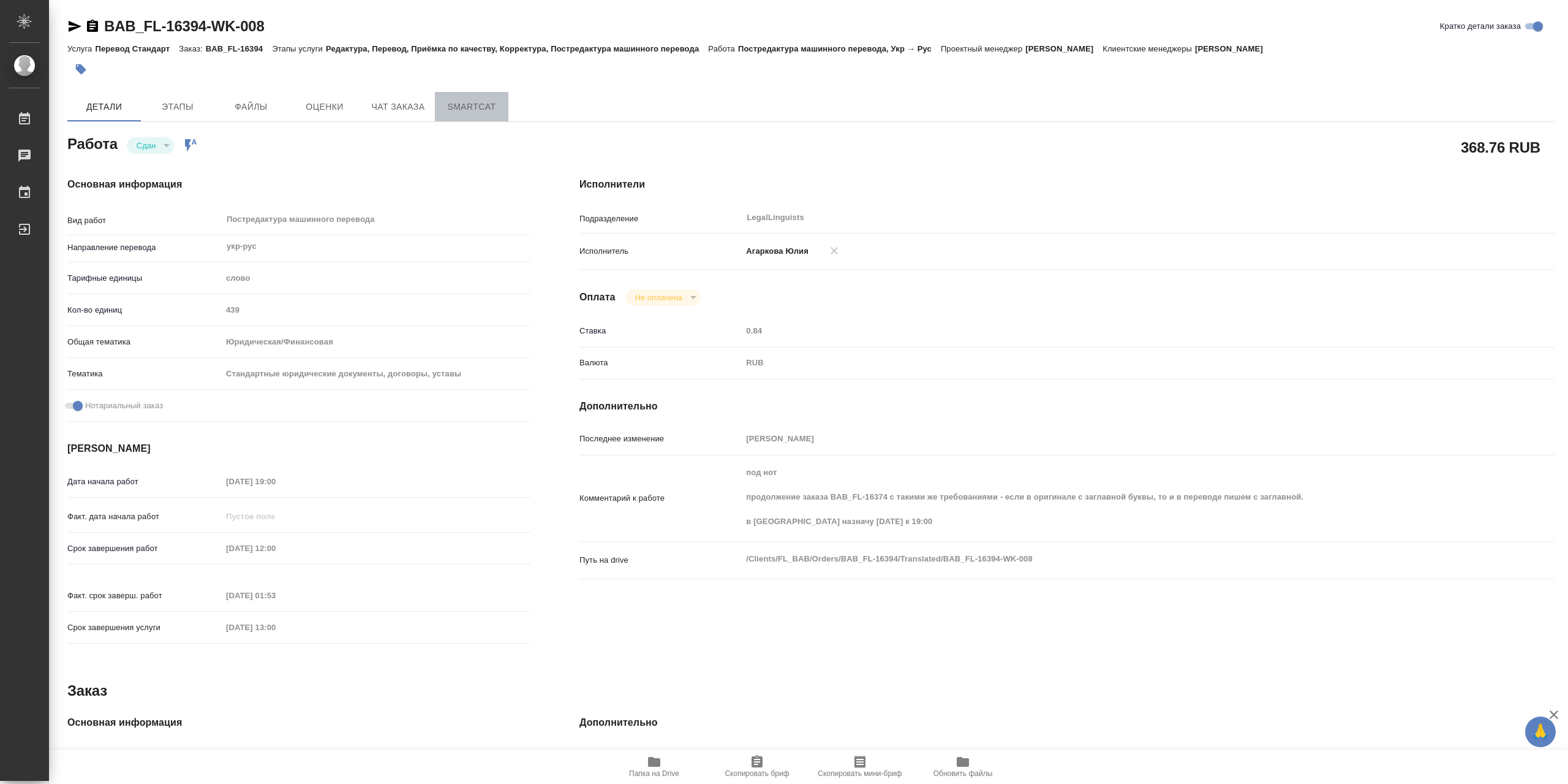
click at [473, 108] on span "SmartCat" at bounding box center [472, 108] width 59 height 16
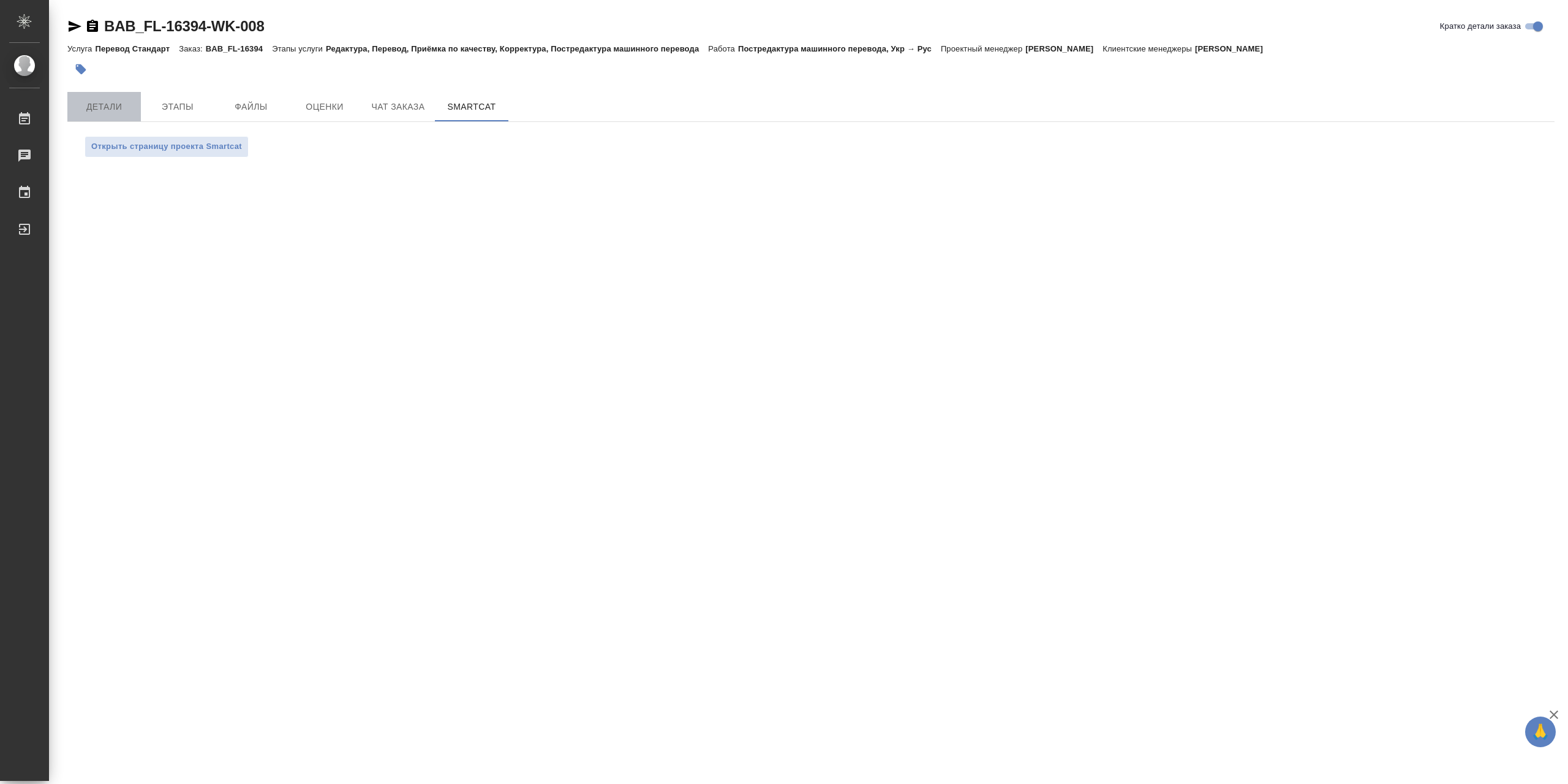
click at [101, 108] on span "Детали" at bounding box center [105, 108] width 59 height 16
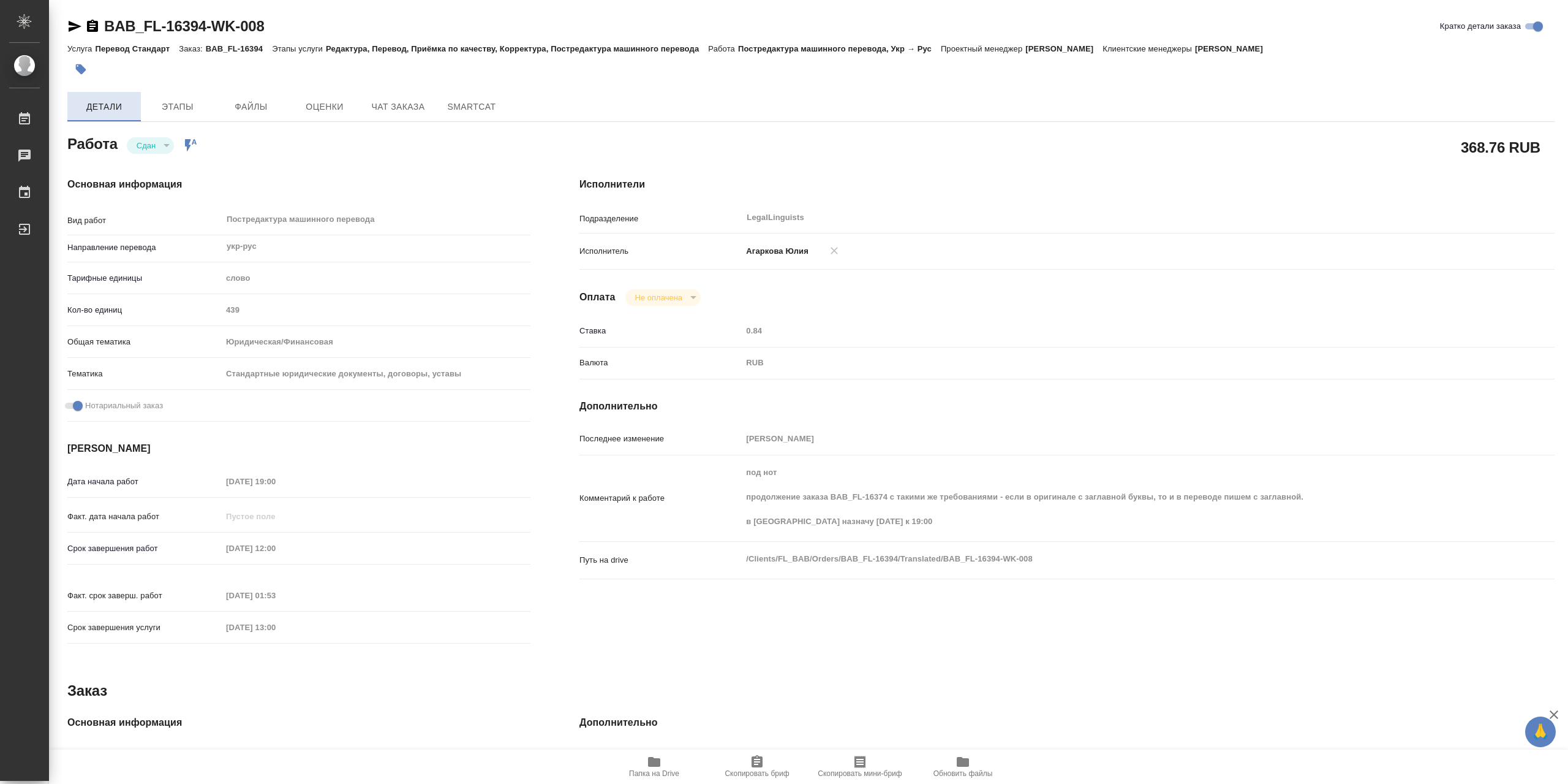
type textarea "x"
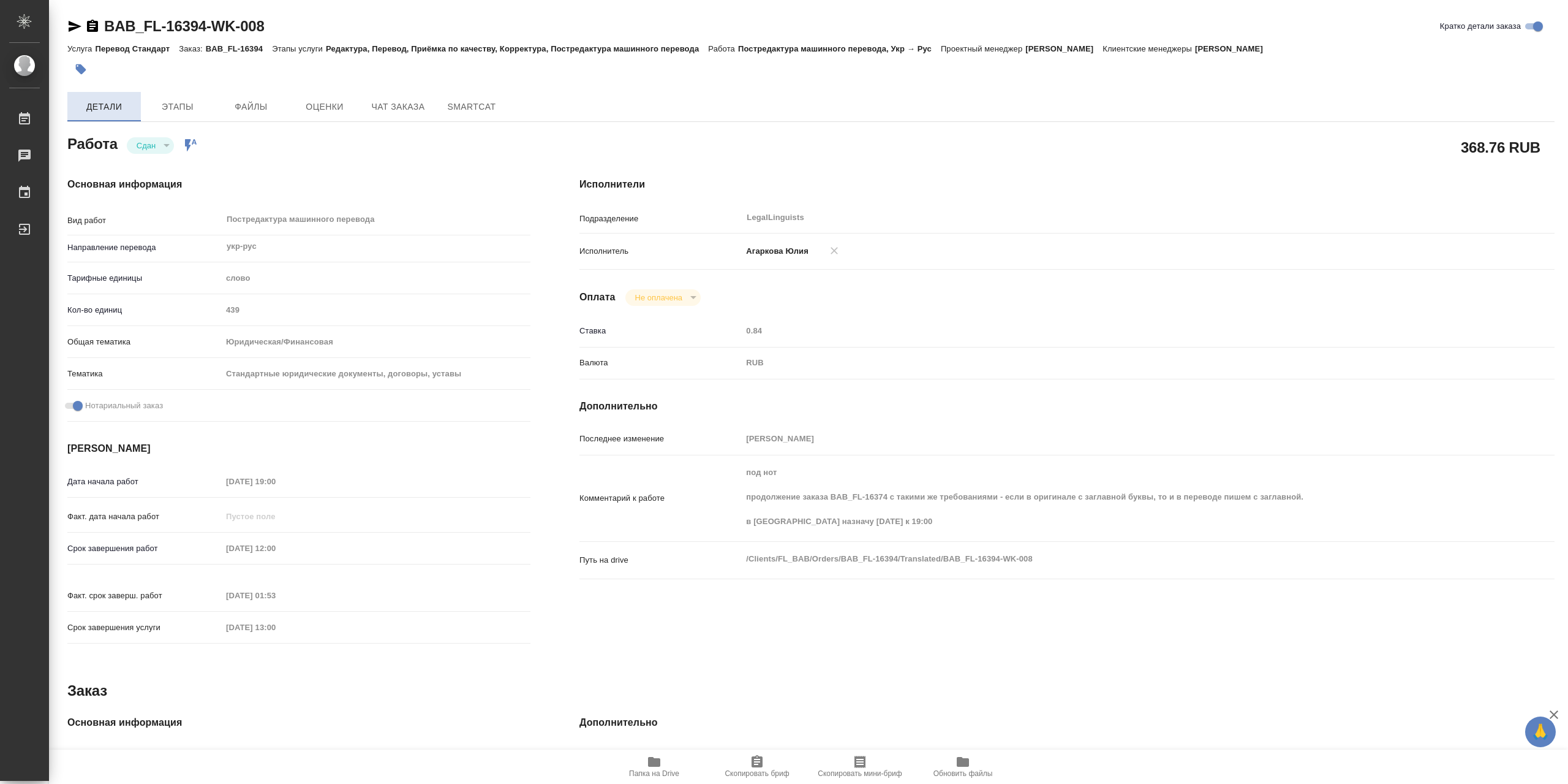
type textarea "x"
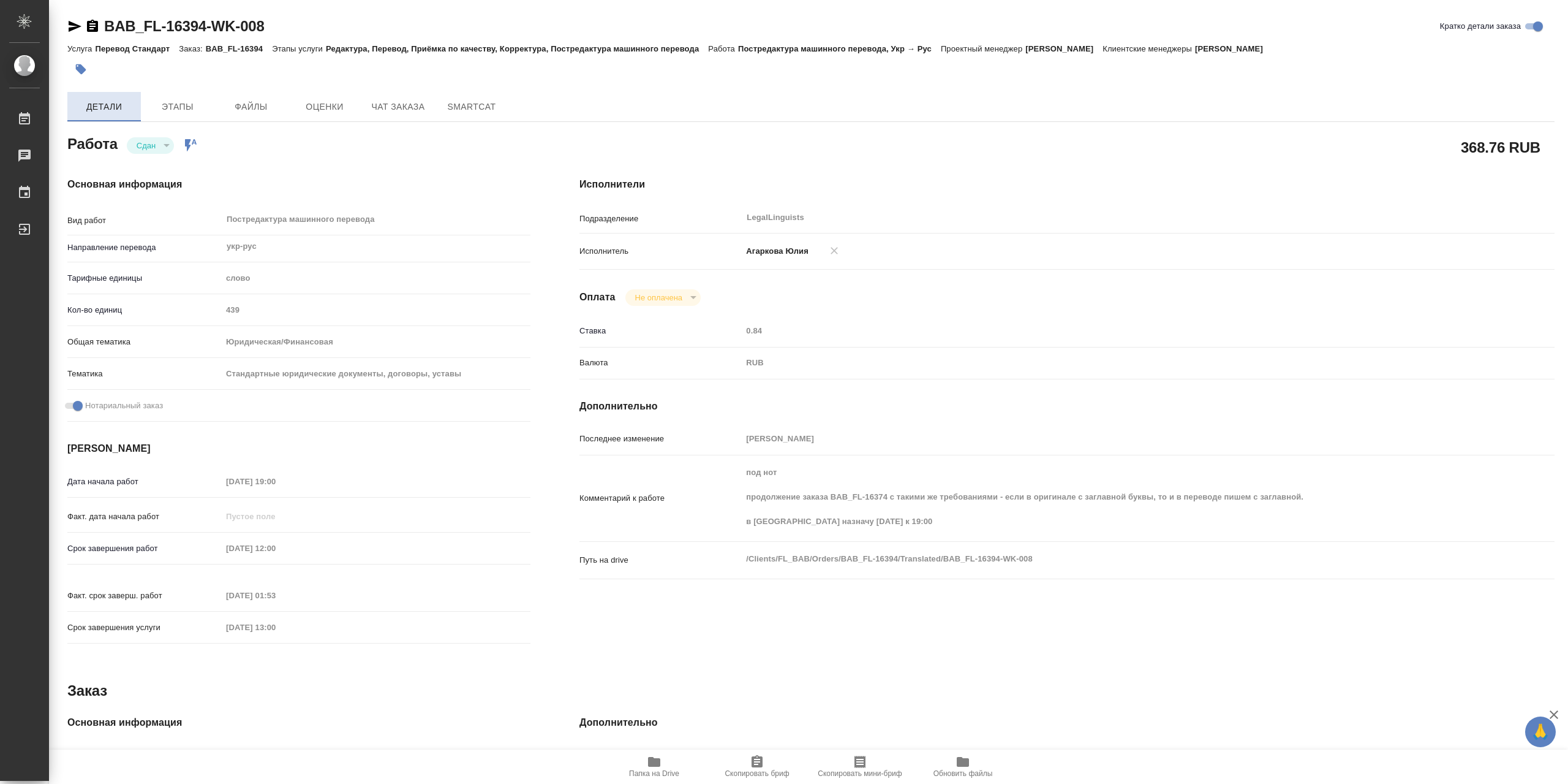
type textarea "x"
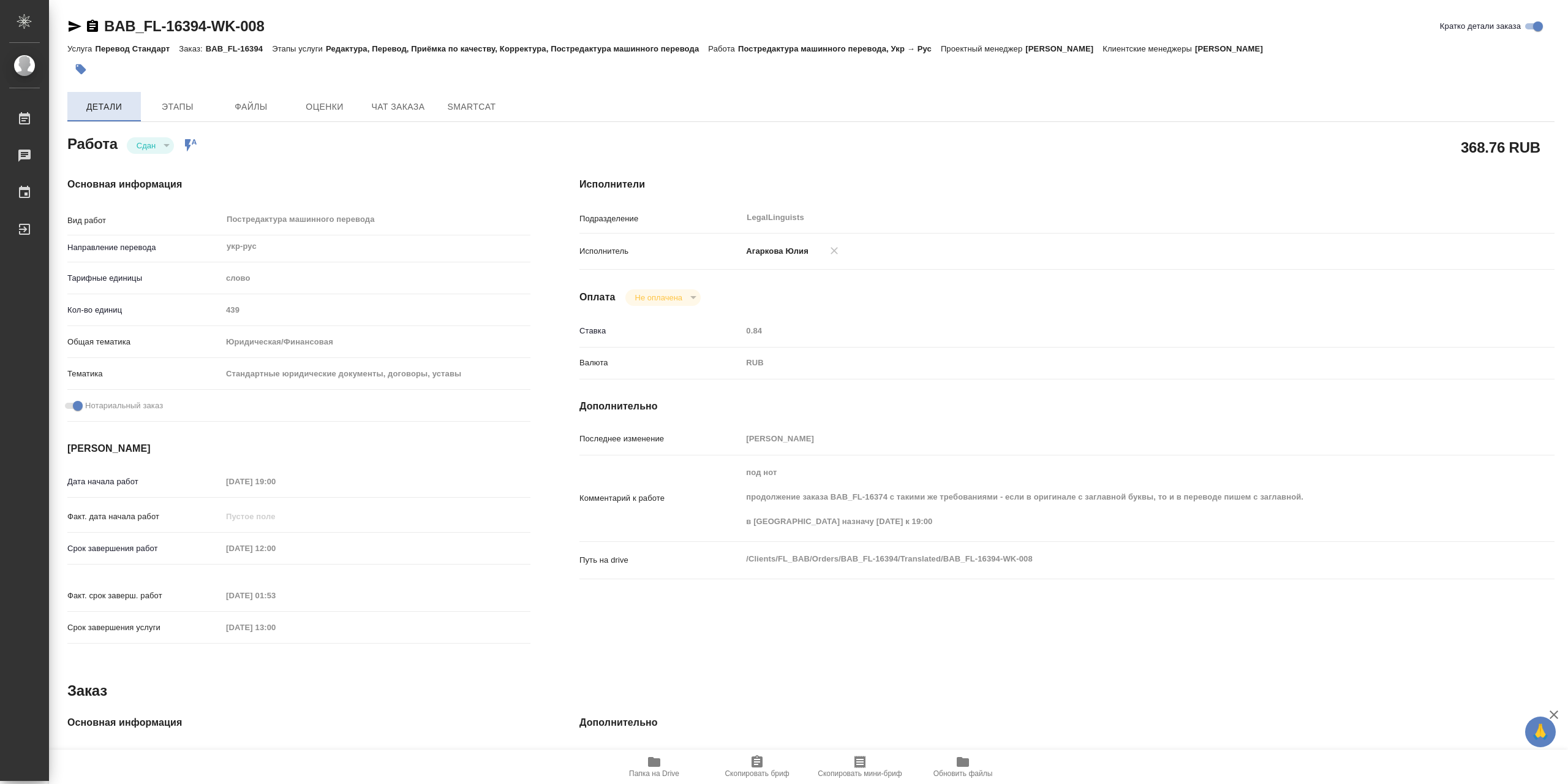
type textarea "x"
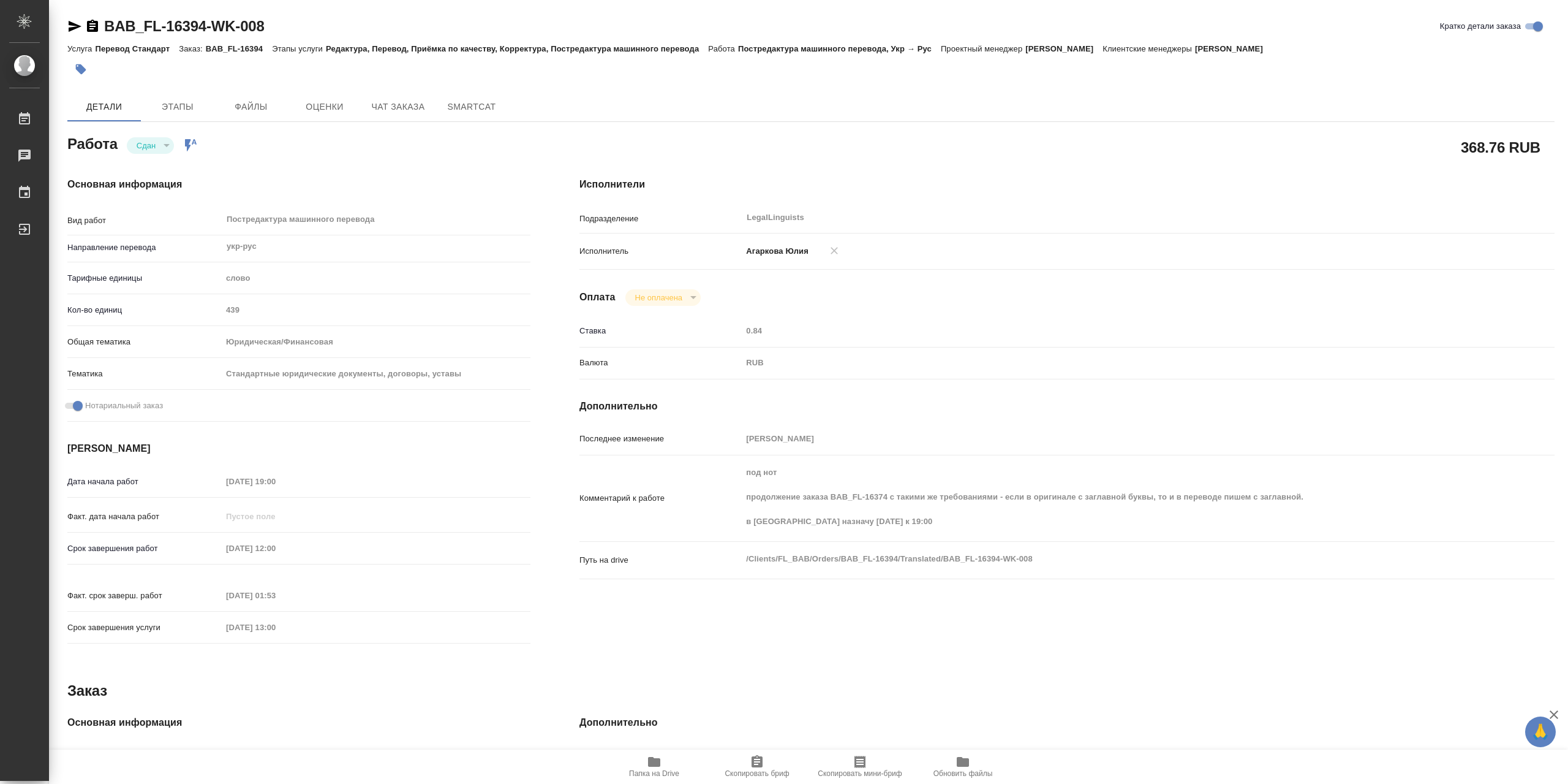
click at [659, 763] on icon "button" at bounding box center [654, 761] width 12 height 10
click at [941, 422] on div "Исполнители Подразделение LegalLinguists ​ Исполнитель Агаркова Юлия Оплата Не …" at bounding box center [1066, 414] width 1024 height 523
type textarea "x"
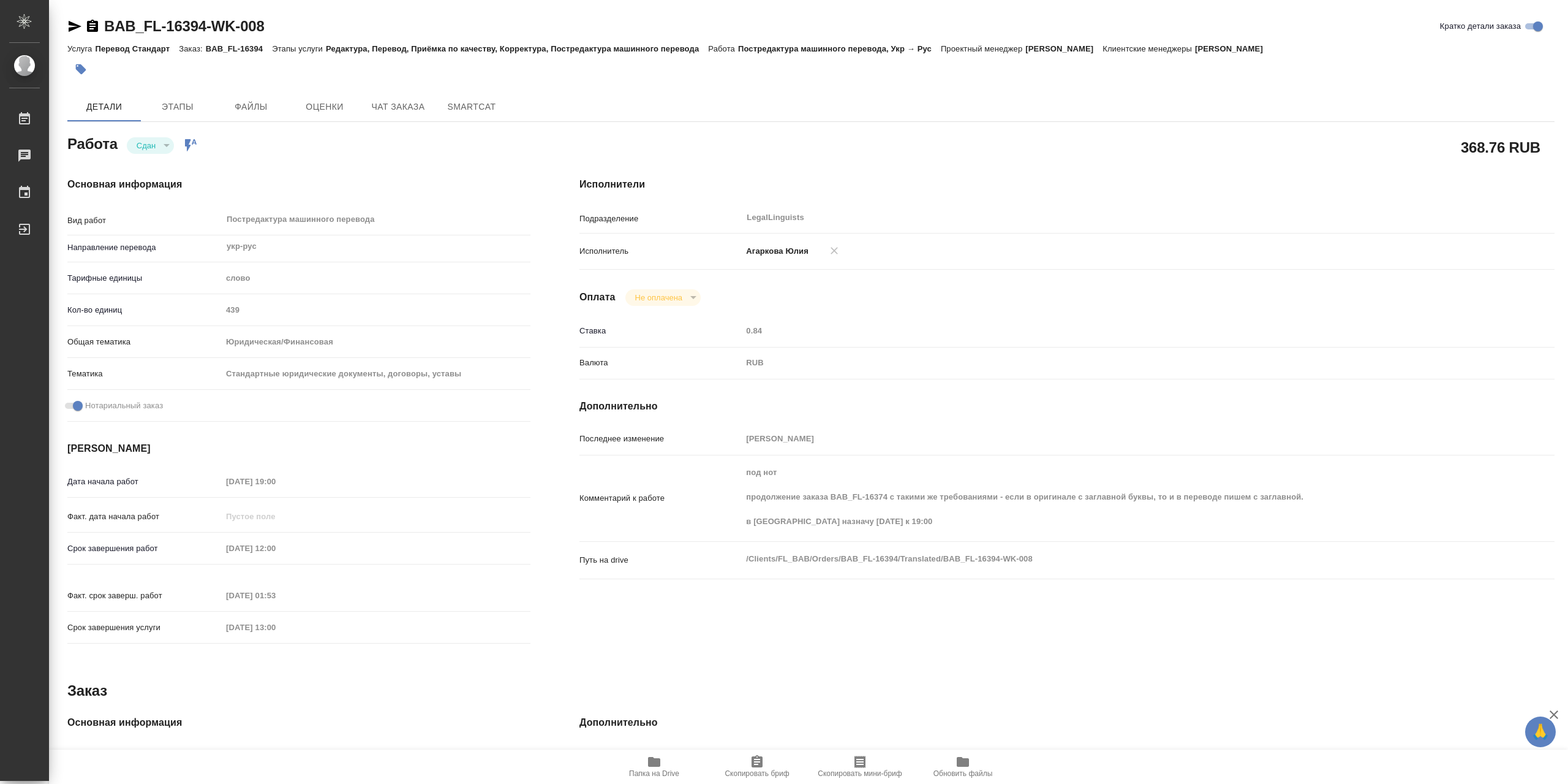
type textarea "x"
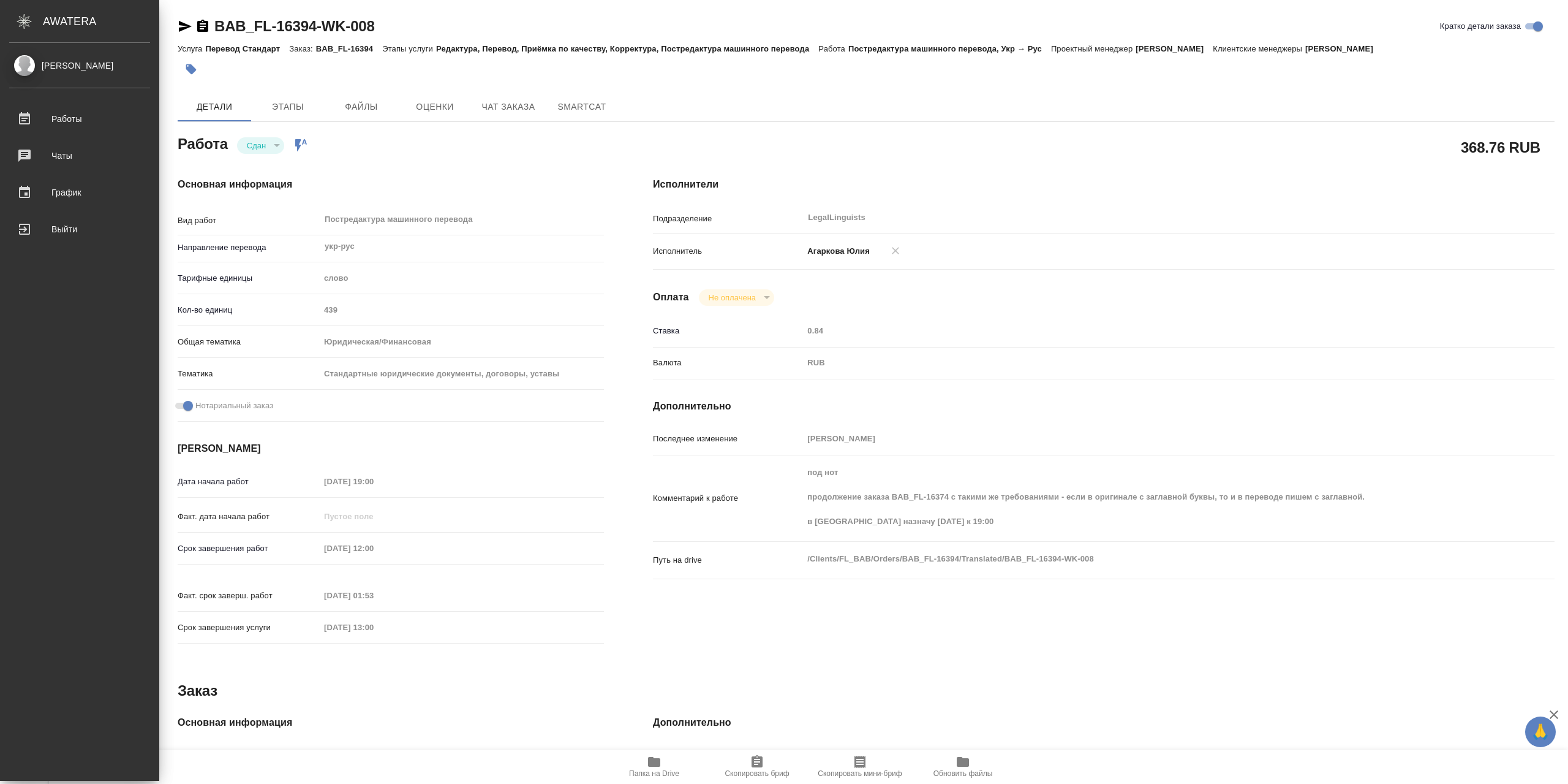
type textarea "x"
